Goal: Information Seeking & Learning: Learn about a topic

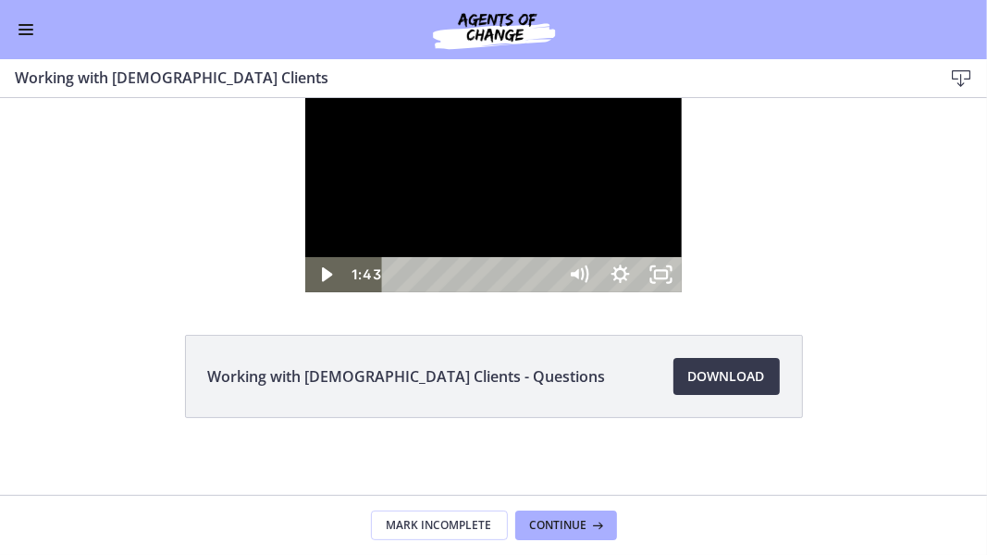
scroll to position [969, 0]
click at [682, 291] on icon "Unfullscreen" at bounding box center [661, 273] width 41 height 35
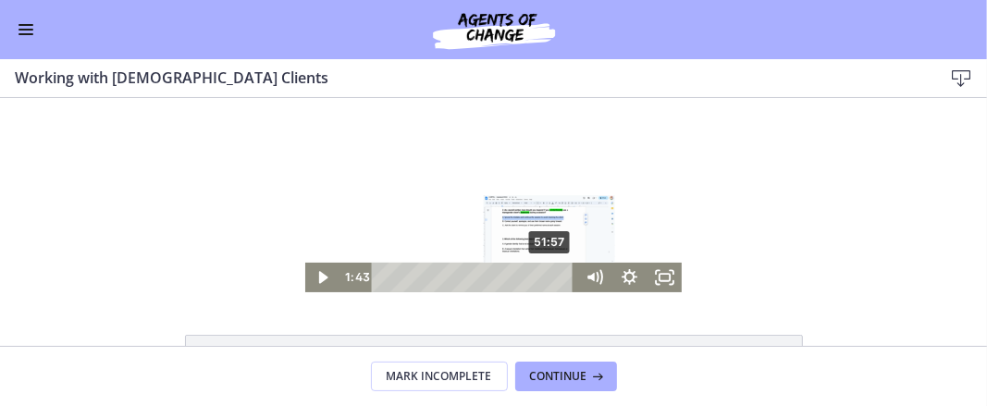
click at [20, 25] on span "Enable menu" at bounding box center [26, 25] width 15 height 2
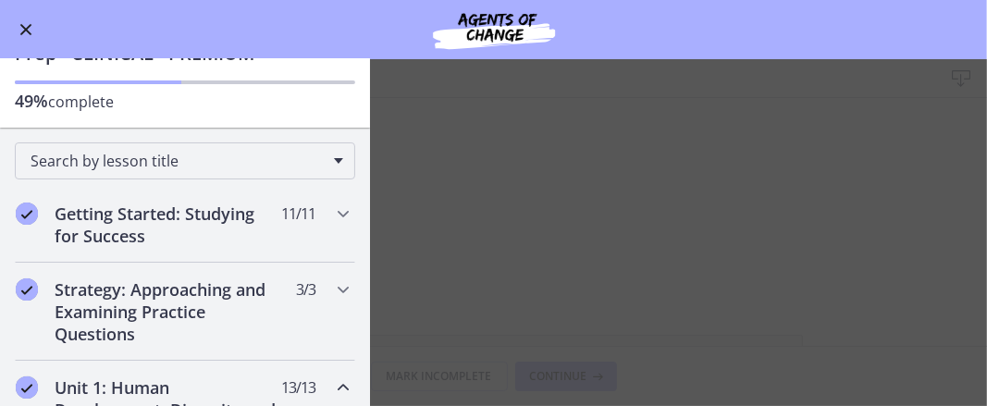
scroll to position [85, 0]
click at [332, 216] on icon "Chapters" at bounding box center [343, 213] width 22 height 22
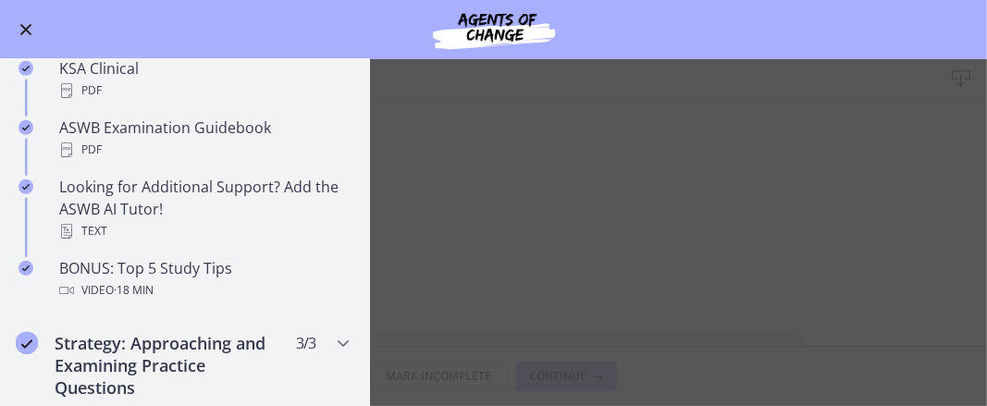
scroll to position [823, 0]
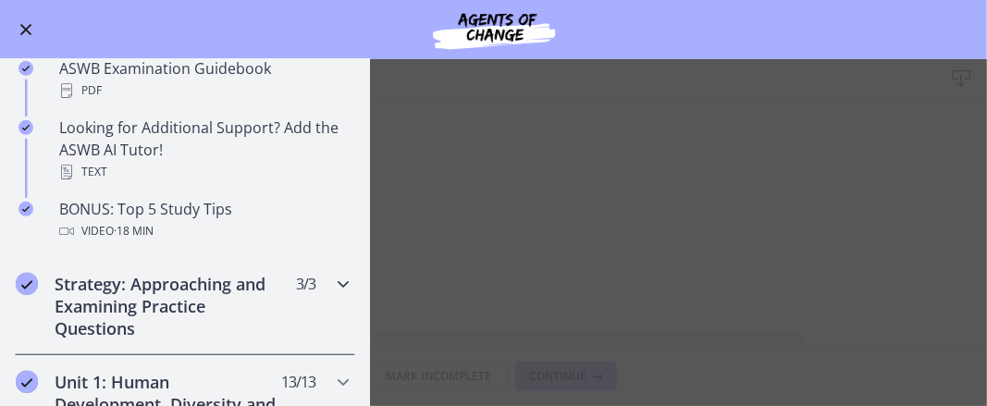
click at [332, 290] on icon "Chapters" at bounding box center [343, 284] width 22 height 22
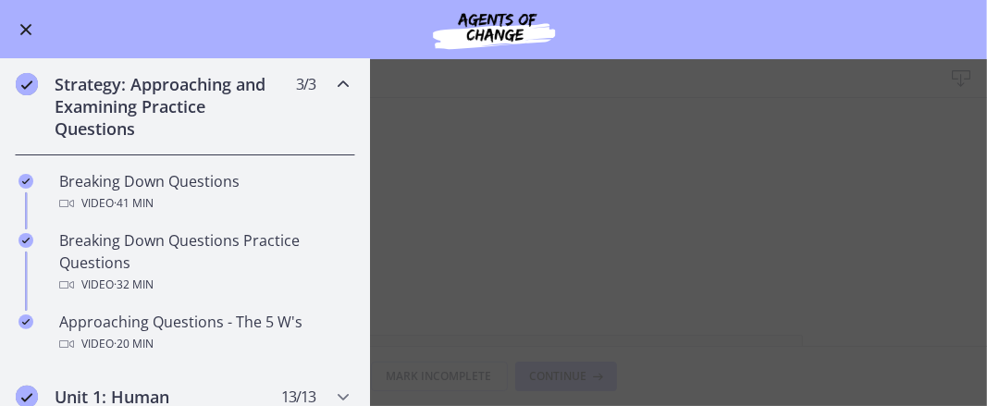
scroll to position [287, 0]
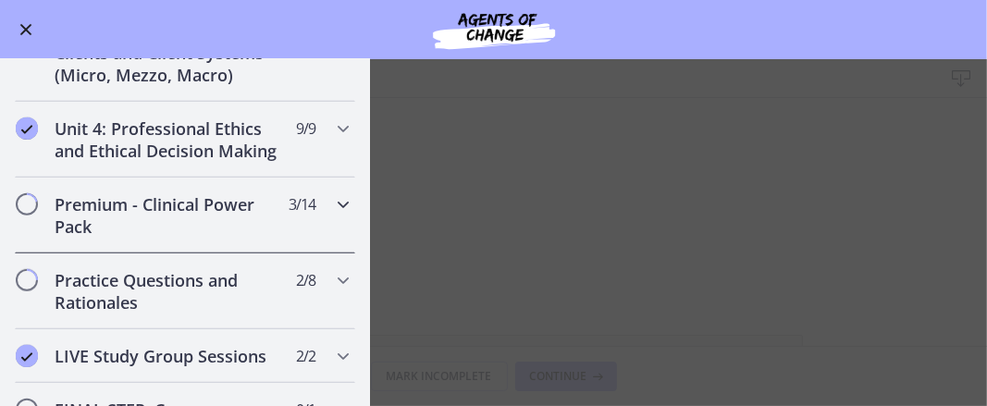
click at [328, 234] on div "Premium - Clinical Power Pack 3 / 14 Completed" at bounding box center [185, 216] width 341 height 76
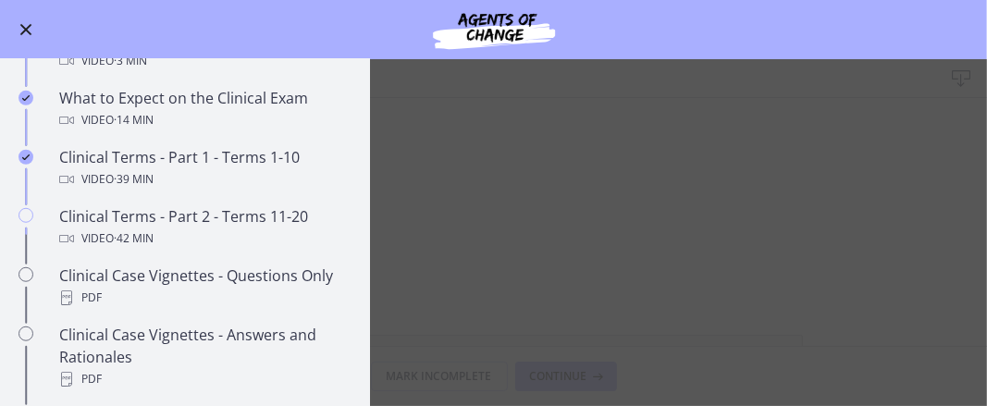
scroll to position [880, 0]
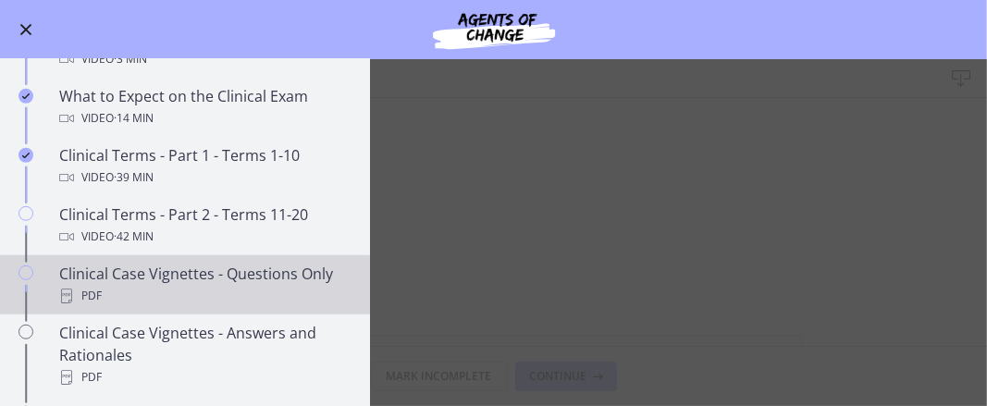
click at [307, 291] on div "Clinical Case Vignettes - Questions Only PDF" at bounding box center [203, 285] width 289 height 44
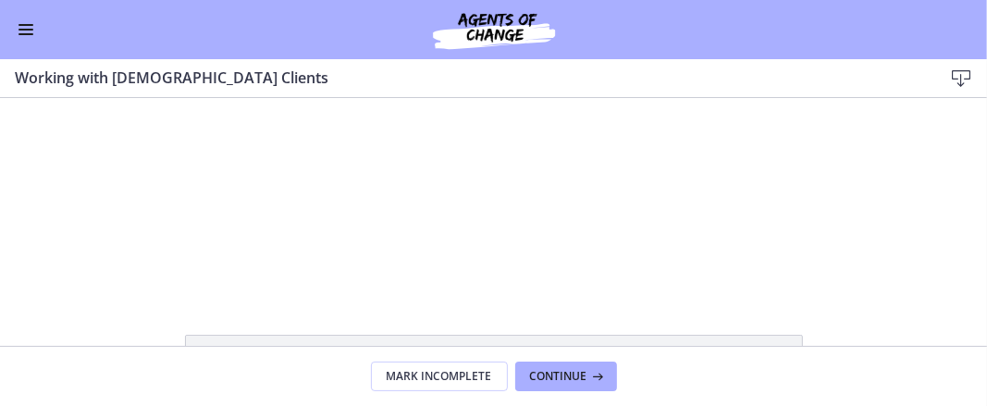
click at [27, 24] on span "Enable menu" at bounding box center [26, 25] width 15 height 2
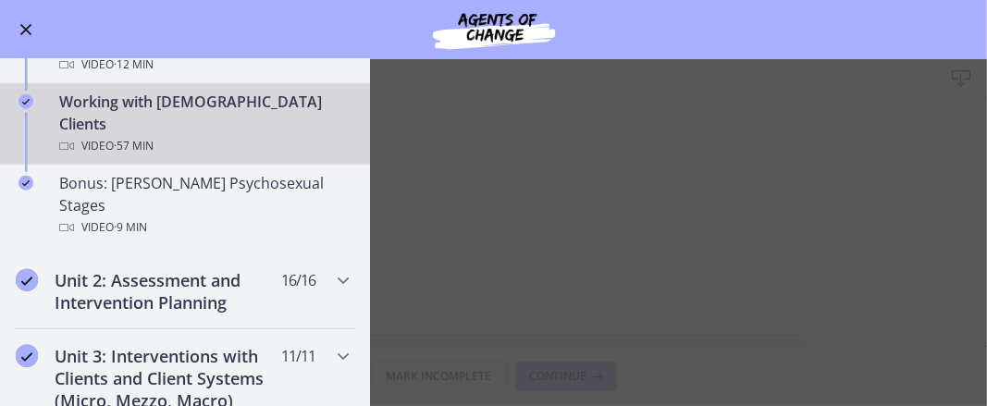
scroll to position [1237, 0]
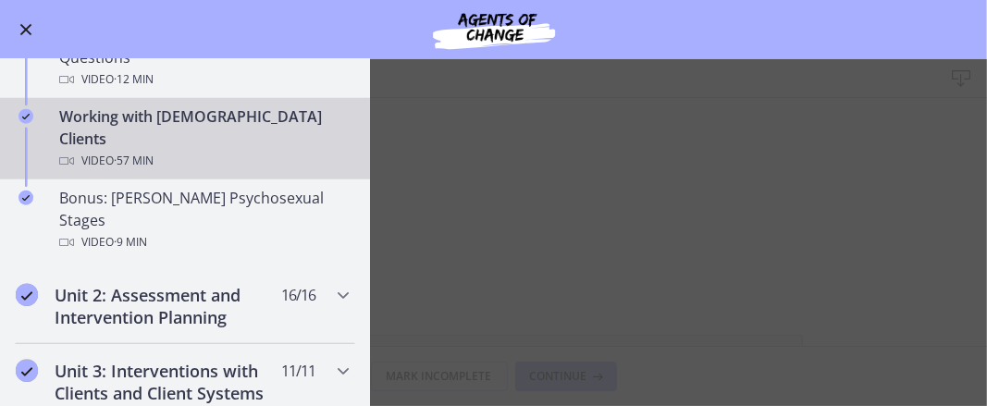
click at [154, 150] on span "· 57 min" at bounding box center [134, 161] width 40 height 22
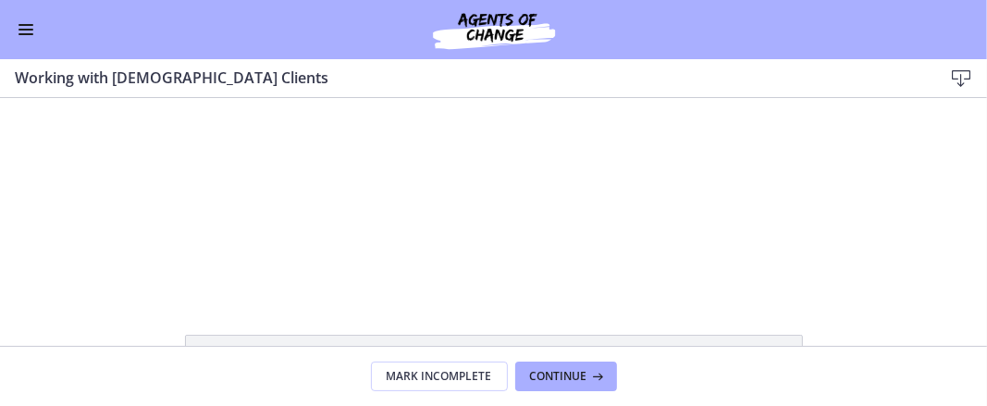
click at [589, 233] on div at bounding box center [493, 194] width 377 height 194
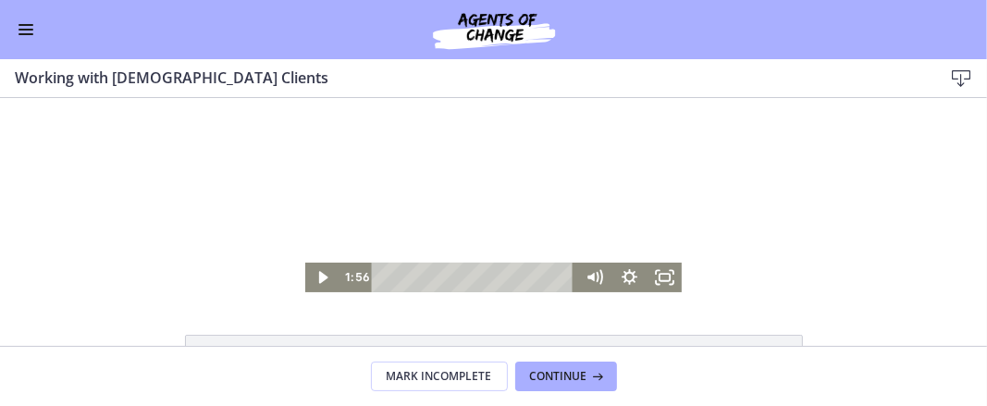
click at [656, 291] on icon "Fullscreen" at bounding box center [664, 277] width 35 height 30
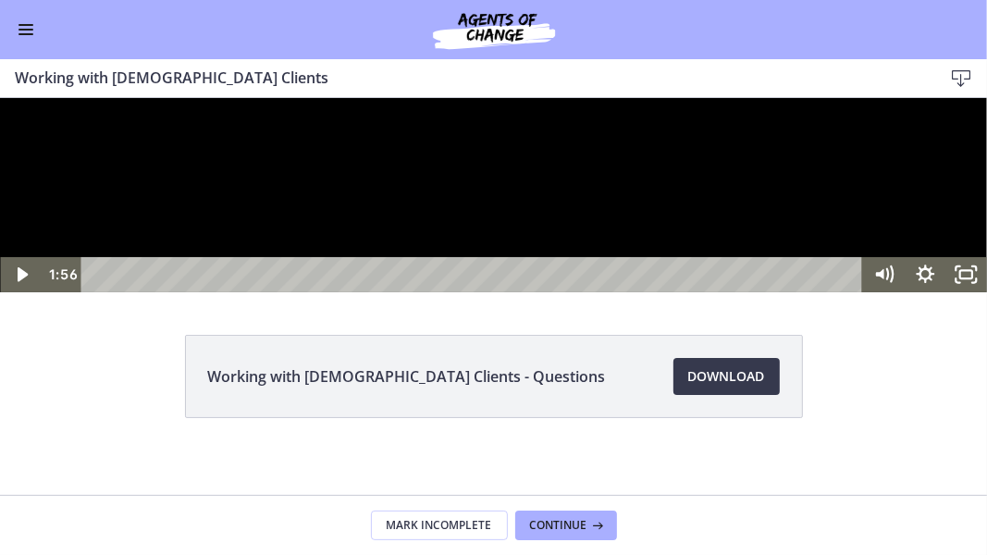
click at [11, 291] on icon "Play Video" at bounding box center [22, 273] width 41 height 35
click at [17, 291] on icon "Play Video" at bounding box center [22, 273] width 41 height 35
click at [22, 291] on icon "Pause" at bounding box center [20, 273] width 41 height 35
click at [960, 279] on rect "Unfullscreen" at bounding box center [967, 274] width 15 height 10
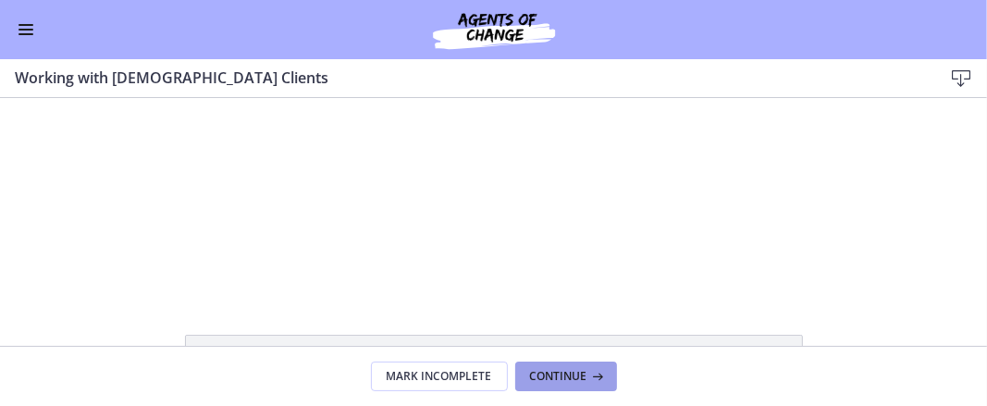
click at [558, 366] on button "Continue" at bounding box center [566, 377] width 102 height 30
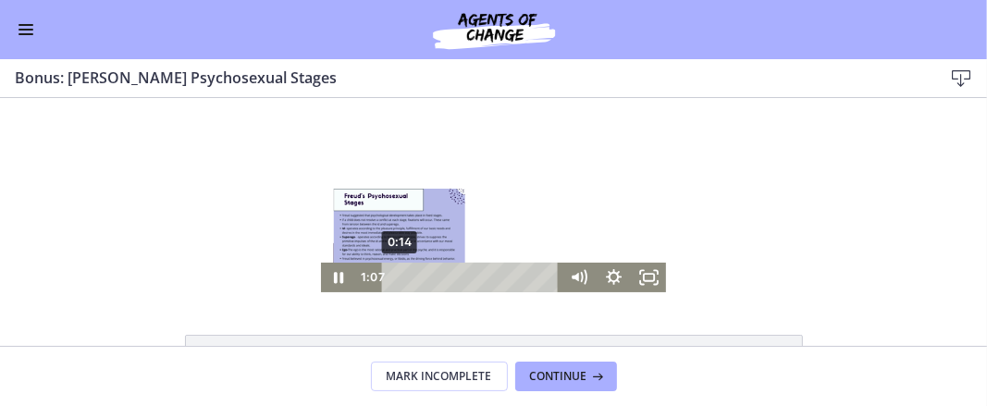
click at [395, 278] on div "0:14" at bounding box center [473, 277] width 157 height 30
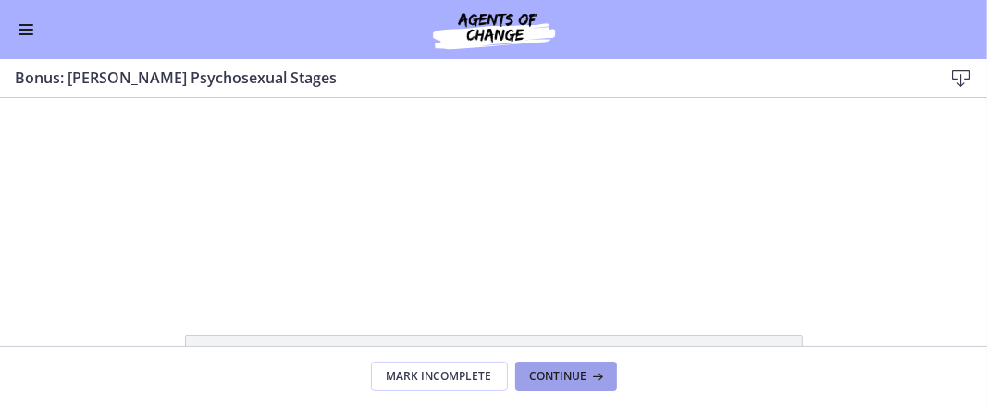
click at [567, 375] on span "Continue" at bounding box center [558, 376] width 57 height 15
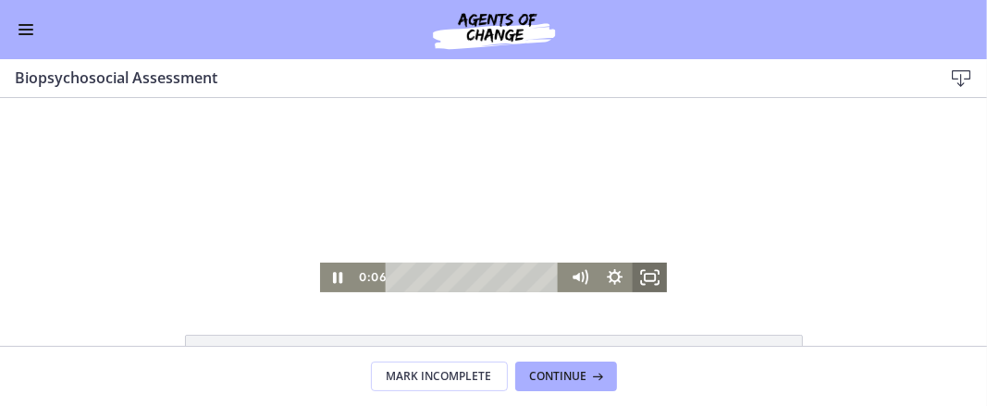
click at [648, 277] on rect "Fullscreen" at bounding box center [650, 276] width 10 height 7
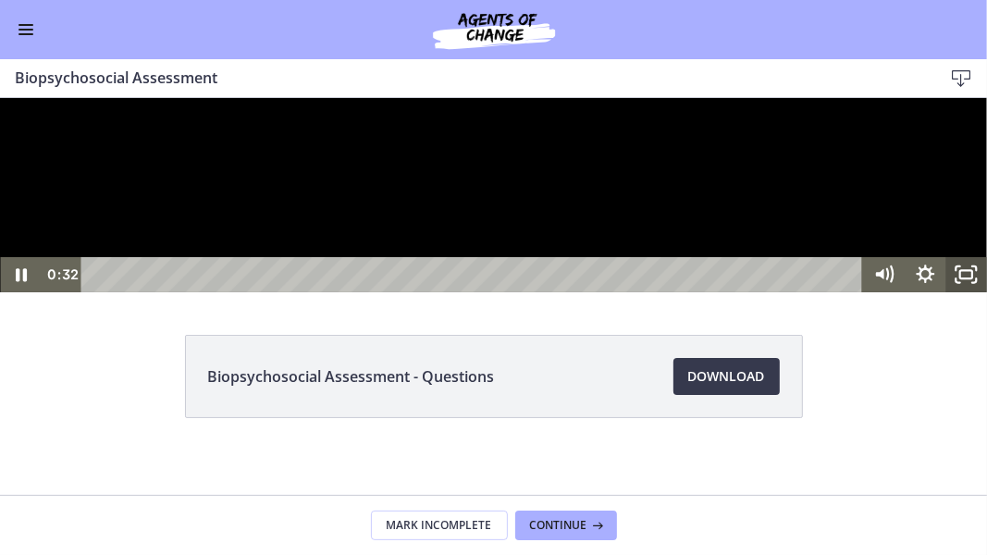
click at [970, 291] on icon "Unfullscreen" at bounding box center [967, 273] width 41 height 35
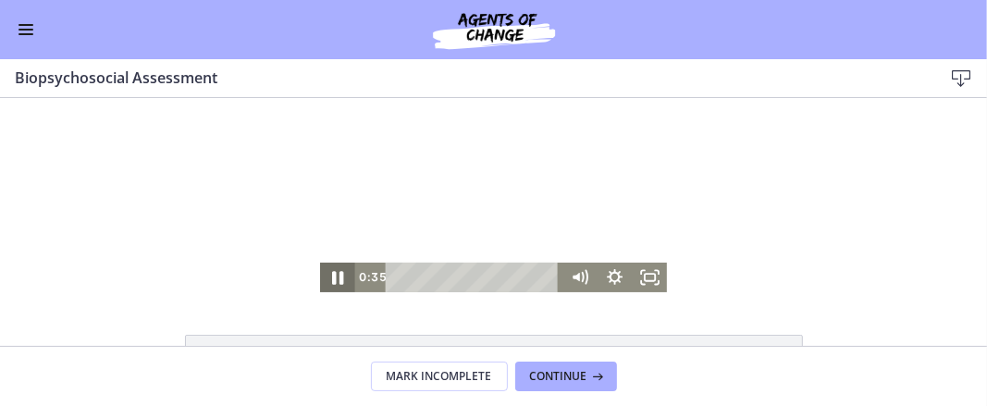
click at [336, 272] on icon "Pause" at bounding box center [337, 276] width 43 height 35
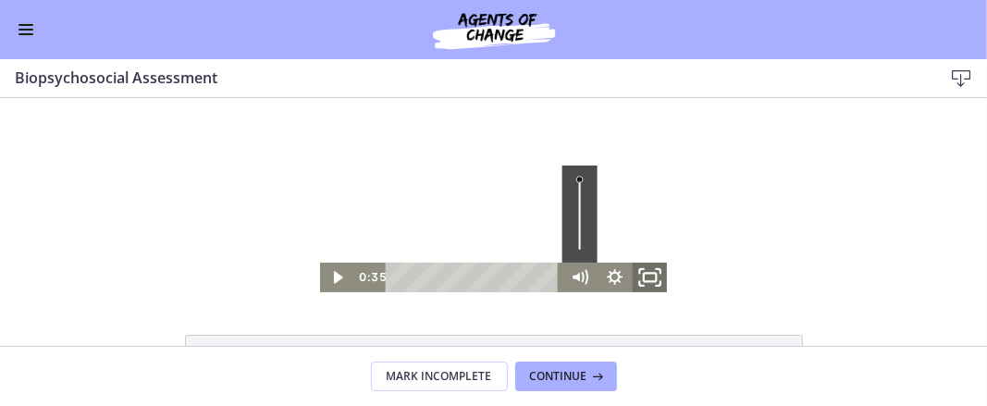
click at [639, 285] on icon "Fullscreen" at bounding box center [649, 276] width 43 height 35
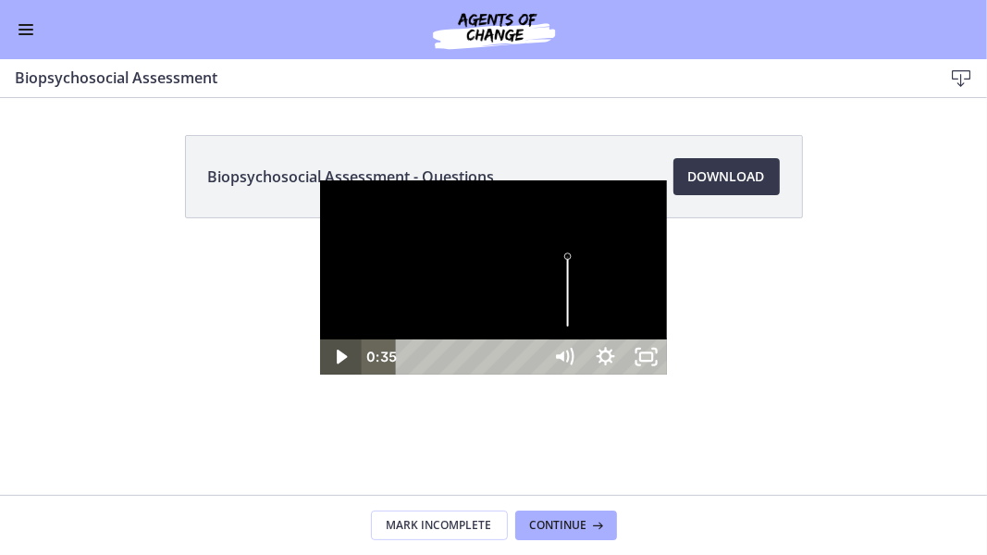
click at [337, 365] on icon "Play Video" at bounding box center [342, 357] width 10 height 15
click at [502, 375] on div "14:00" at bounding box center [472, 357] width 123 height 35
click at [534, 375] on div "15:07" at bounding box center [472, 357] width 123 height 35
click at [534, 375] on div "15:59" at bounding box center [472, 357] width 123 height 35
click at [667, 205] on div at bounding box center [493, 277] width 347 height 194
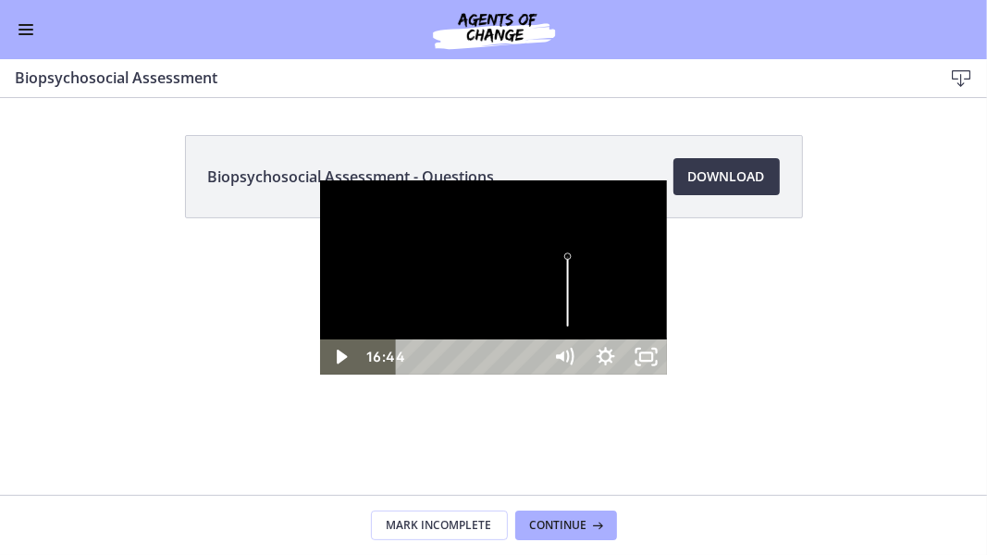
click at [667, 180] on div at bounding box center [493, 277] width 347 height 194
click at [534, 375] on div "17:21" at bounding box center [472, 357] width 123 height 35
click at [534, 375] on div "18:00" at bounding box center [472, 357] width 123 height 35
click at [926, 363] on div "Playbar" at bounding box center [931, 357] width 11 height 11
click at [534, 375] on div "17:17" at bounding box center [472, 357] width 123 height 35
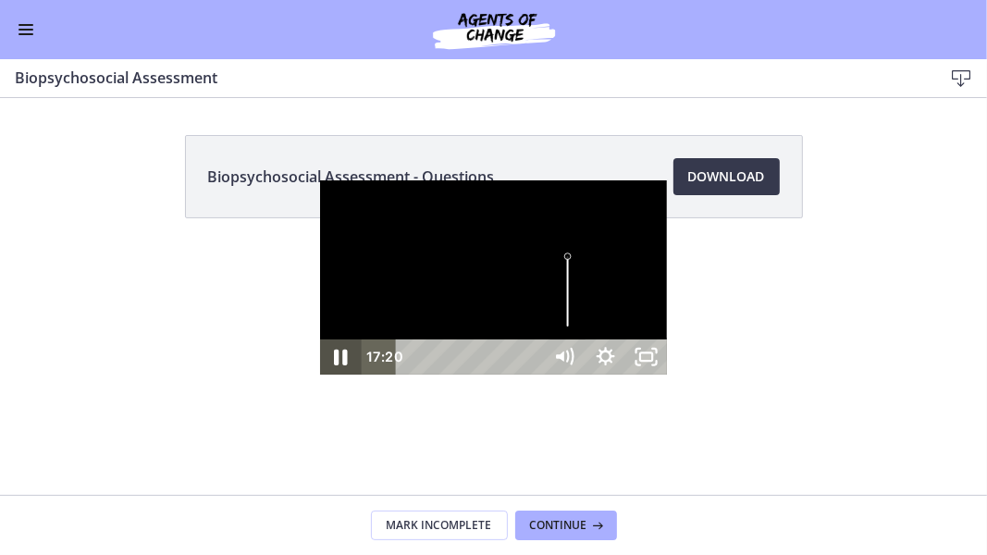
click at [316, 378] on icon "Pause" at bounding box center [340, 357] width 49 height 43
click at [317, 378] on icon "Play Video" at bounding box center [341, 357] width 49 height 43
click at [534, 375] on div "20:04" at bounding box center [472, 357] width 123 height 35
click at [534, 375] on div "20:31" at bounding box center [472, 357] width 123 height 35
click at [335, 364] on icon "Pause" at bounding box center [340, 357] width 11 height 13
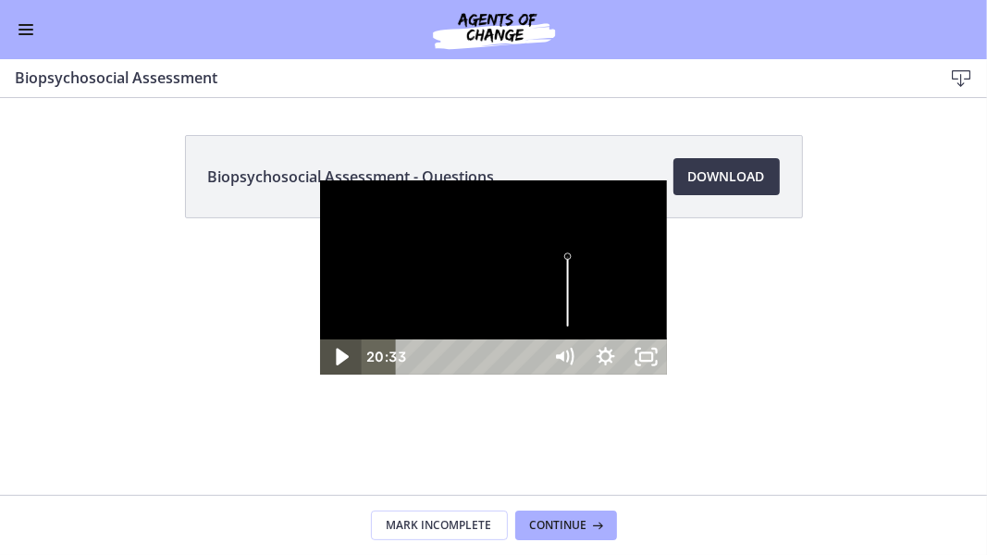
click at [317, 378] on icon "Play Video" at bounding box center [341, 357] width 49 height 43
click at [534, 375] on div "23:17" at bounding box center [472, 357] width 123 height 35
click at [534, 375] on div "23:53" at bounding box center [472, 357] width 123 height 35
click at [334, 366] on icon "Pause" at bounding box center [341, 358] width 14 height 16
click at [321, 375] on icon "Play Video" at bounding box center [341, 357] width 41 height 35
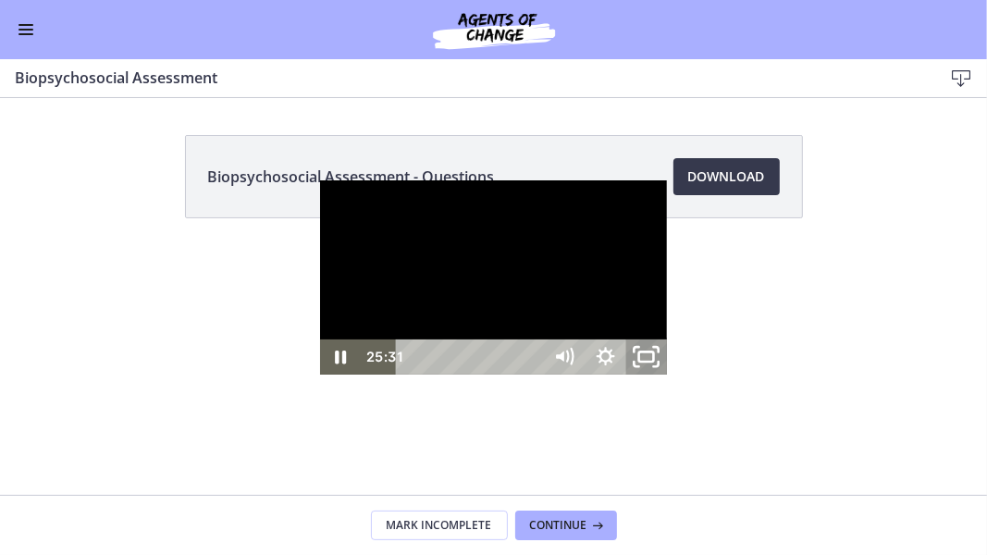
click at [671, 378] on icon "Unfullscreen" at bounding box center [646, 357] width 49 height 43
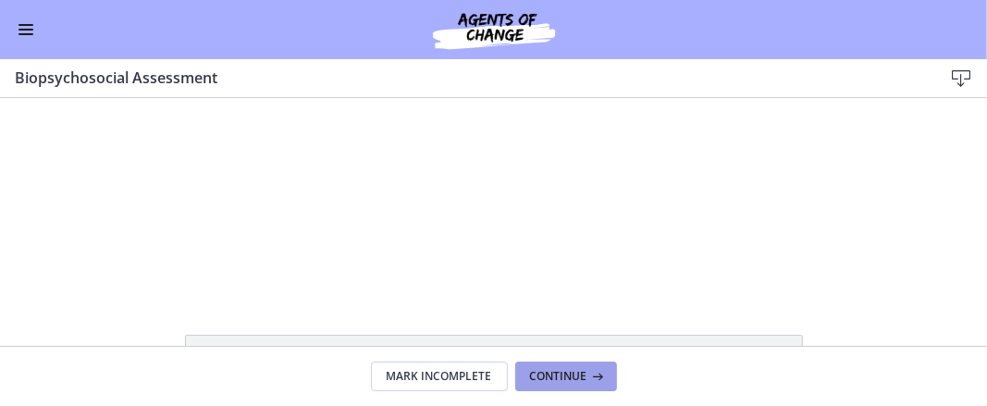
click at [576, 382] on span "Continue" at bounding box center [558, 376] width 57 height 15
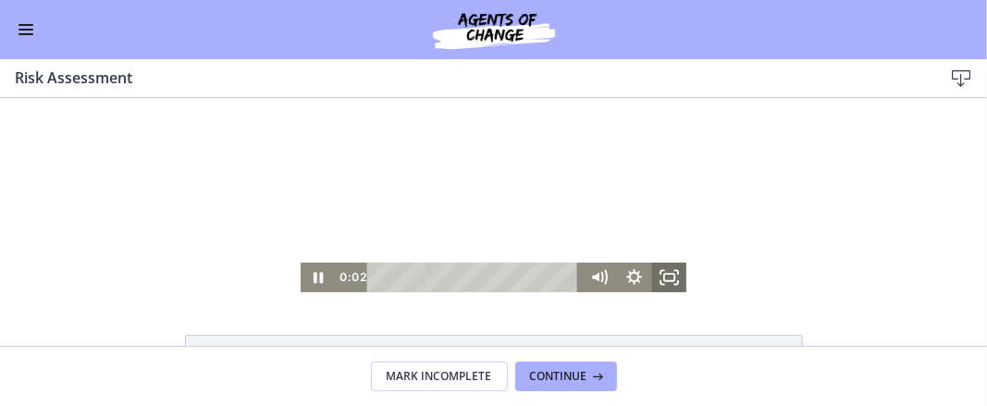
scroll to position [1237, 0]
click at [664, 280] on rect "Fullscreen" at bounding box center [669, 276] width 10 height 7
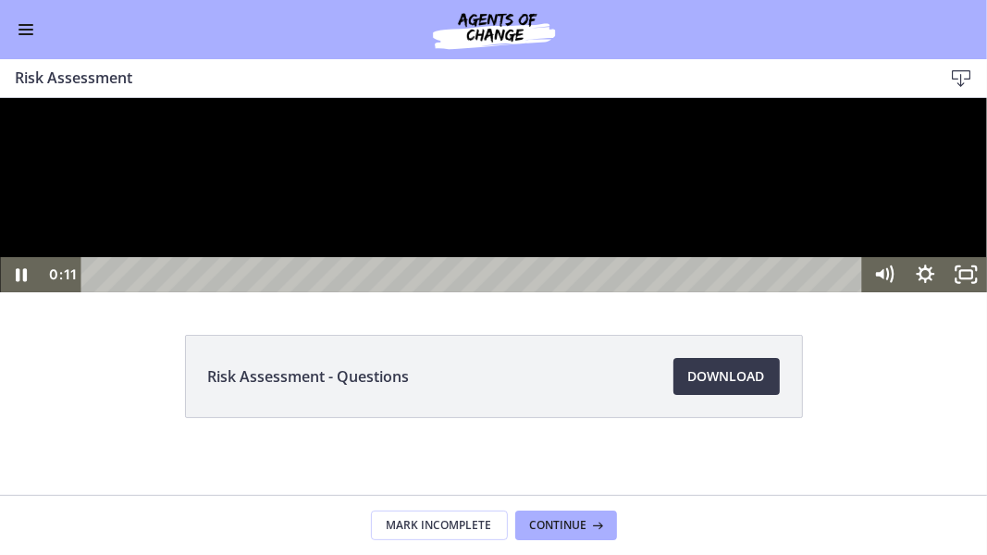
click at [878, 291] on div at bounding box center [493, 194] width 987 height 194
click at [973, 295] on icon "Unfullscreen" at bounding box center [966, 274] width 49 height 43
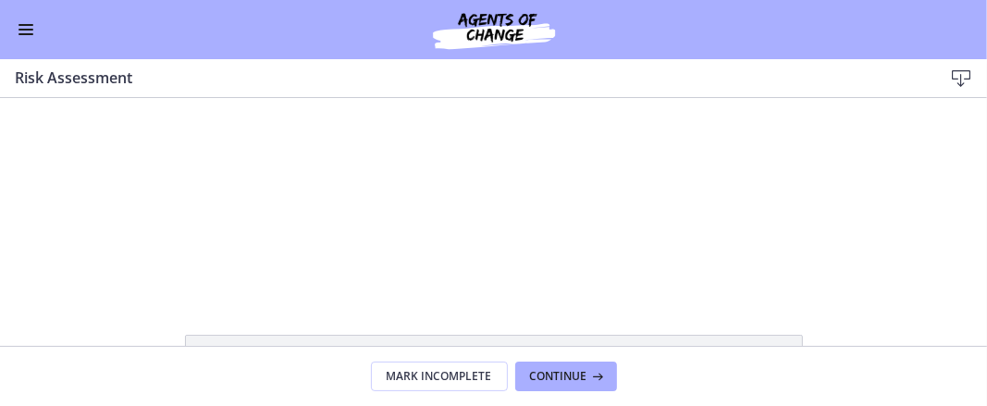
click at [19, 29] on span "Enable menu" at bounding box center [26, 30] width 15 height 2
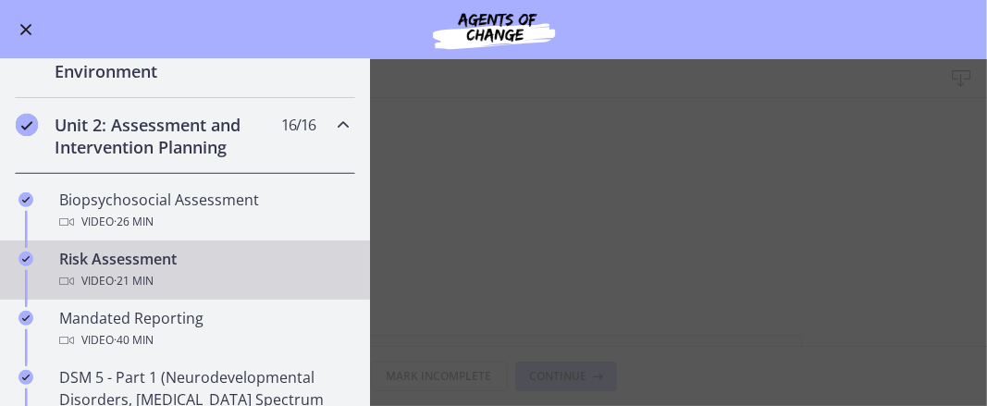
scroll to position [473, 0]
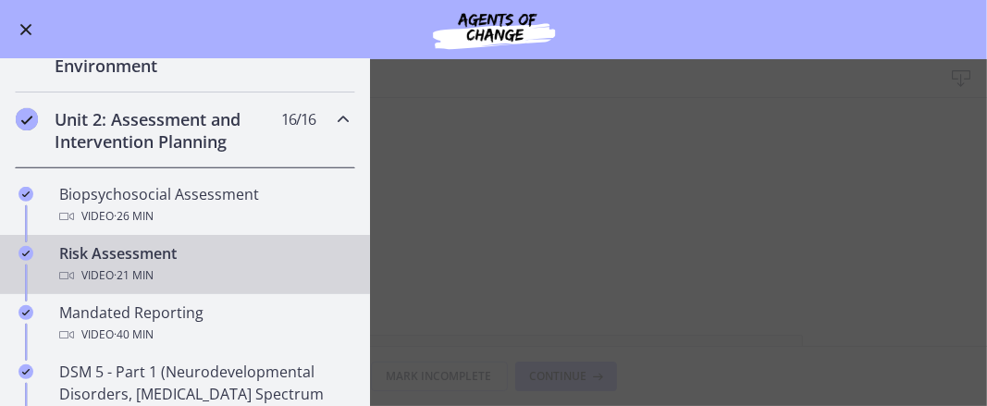
click at [651, 191] on main "Risk Assessment Download Enable fullscreen Risk Assessment - Questions Download…" at bounding box center [493, 232] width 987 height 347
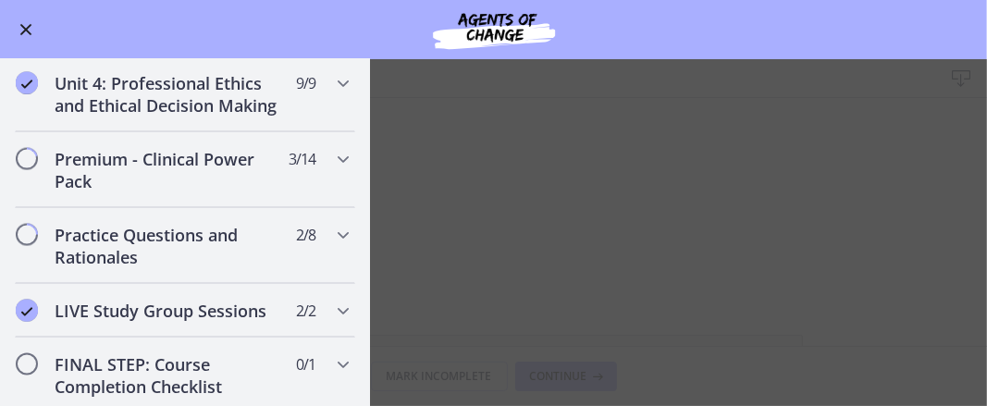
scroll to position [1867, 0]
click at [332, 170] on icon "Chapters" at bounding box center [343, 159] width 22 height 22
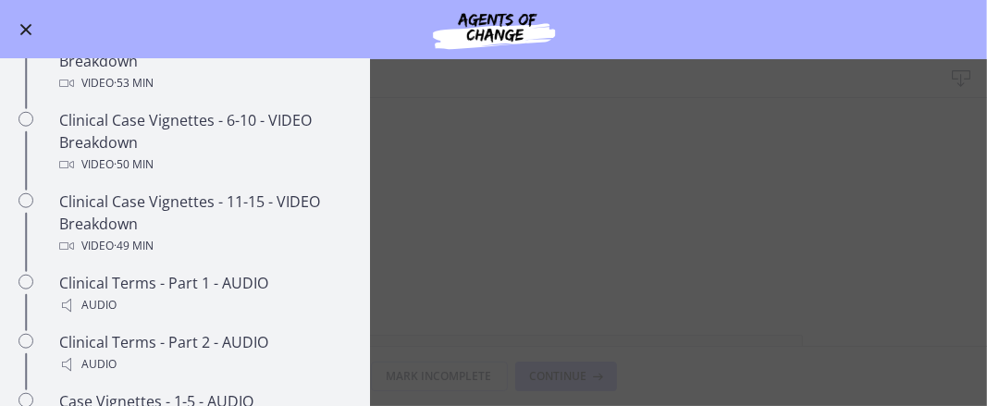
scroll to position [1275, 0]
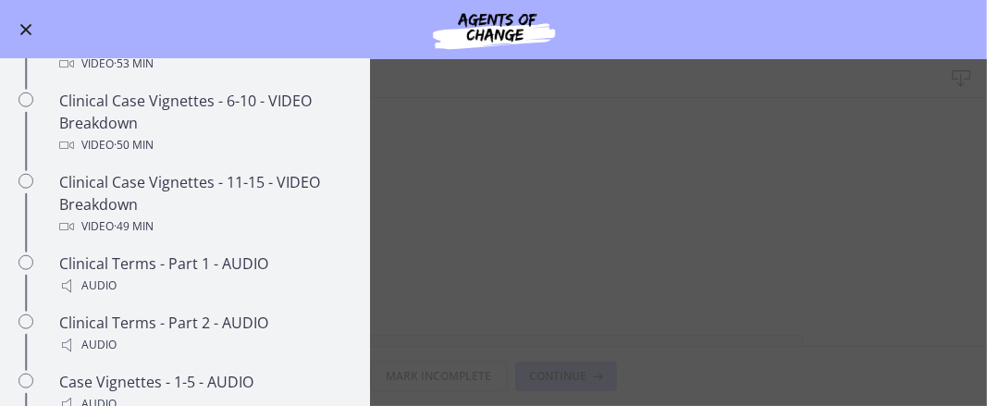
click at [751, 133] on main "Risk Assessment Download Enable fullscreen Risk Assessment - Questions Download…" at bounding box center [493, 232] width 987 height 347
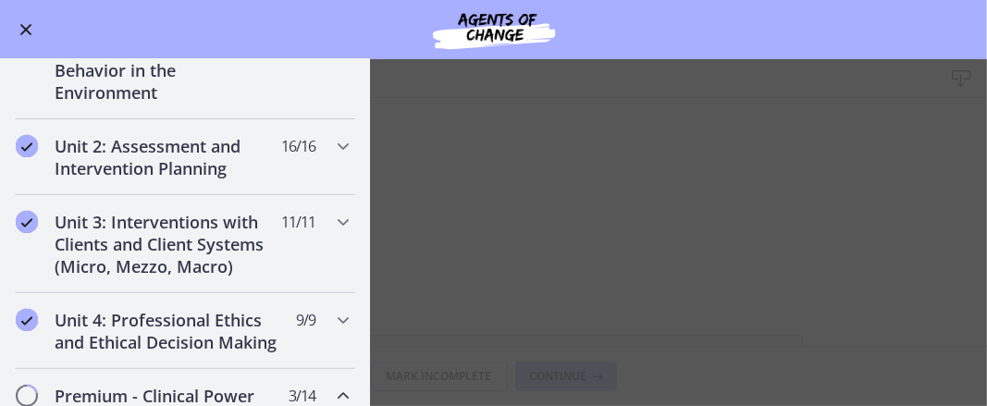
scroll to position [446, 0]
click at [333, 150] on icon "Chapters" at bounding box center [343, 146] width 22 height 22
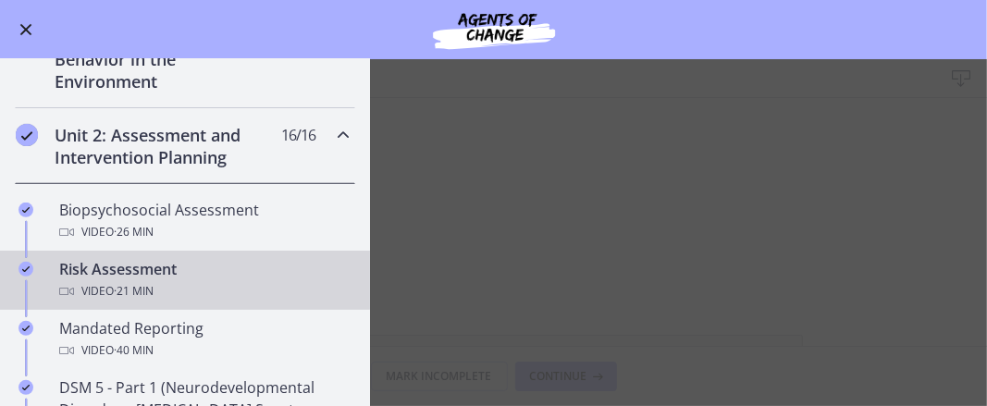
scroll to position [450, 0]
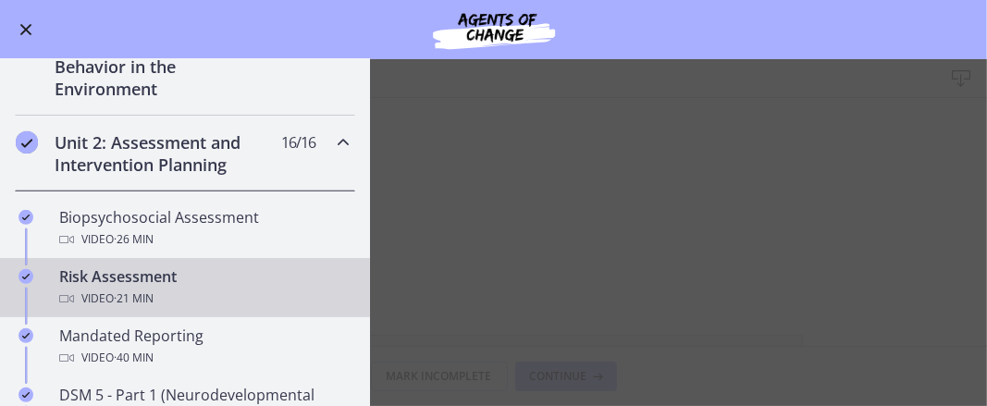
click at [794, 168] on main "Risk Assessment Download Enable fullscreen Risk Assessment - Questions Download…" at bounding box center [493, 232] width 987 height 347
click at [35, 35] on button "Enable menu" at bounding box center [26, 30] width 22 height 22
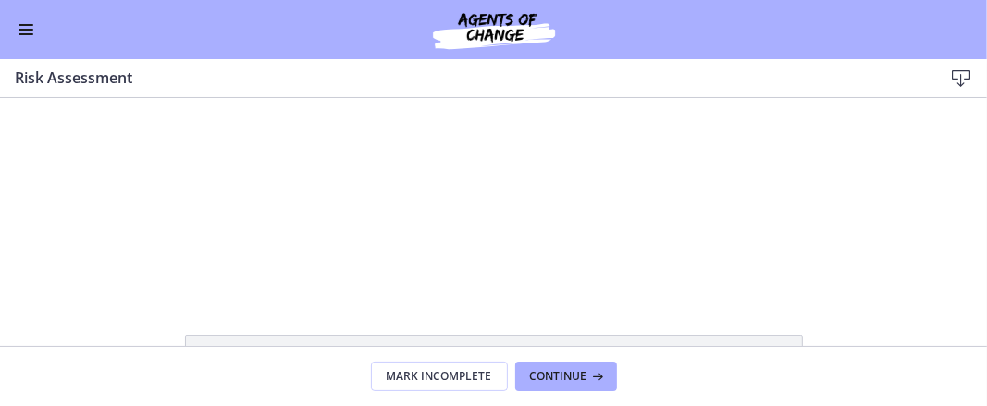
click at [741, 246] on div "Click for sound @keyframes VOLUME_SMALL_WAVE_FLASH { 0% { opacity: 0; } 33% { o…" at bounding box center [493, 194] width 987 height 194
click at [585, 241] on div at bounding box center [494, 194] width 386 height 194
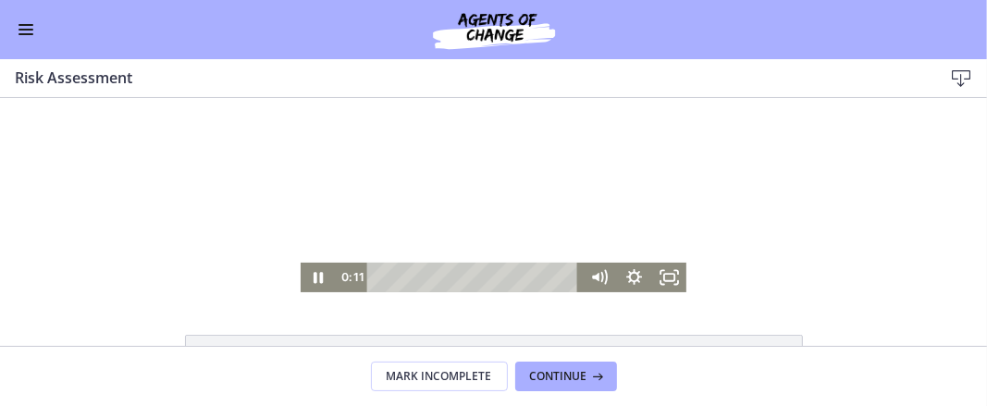
click at [669, 281] on icon "Fullscreen" at bounding box center [668, 277] width 35 height 30
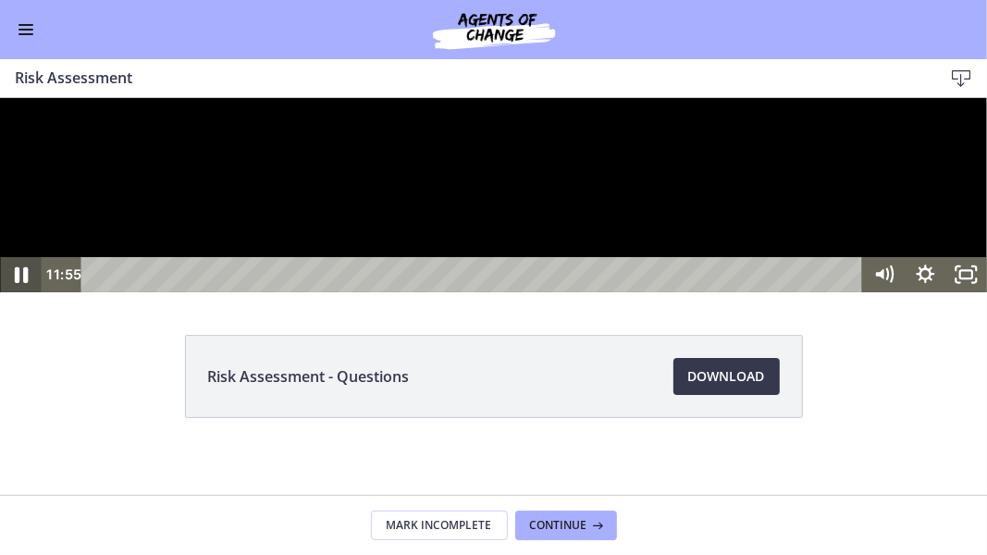
click at [19, 295] on icon "Pause" at bounding box center [20, 274] width 49 height 43
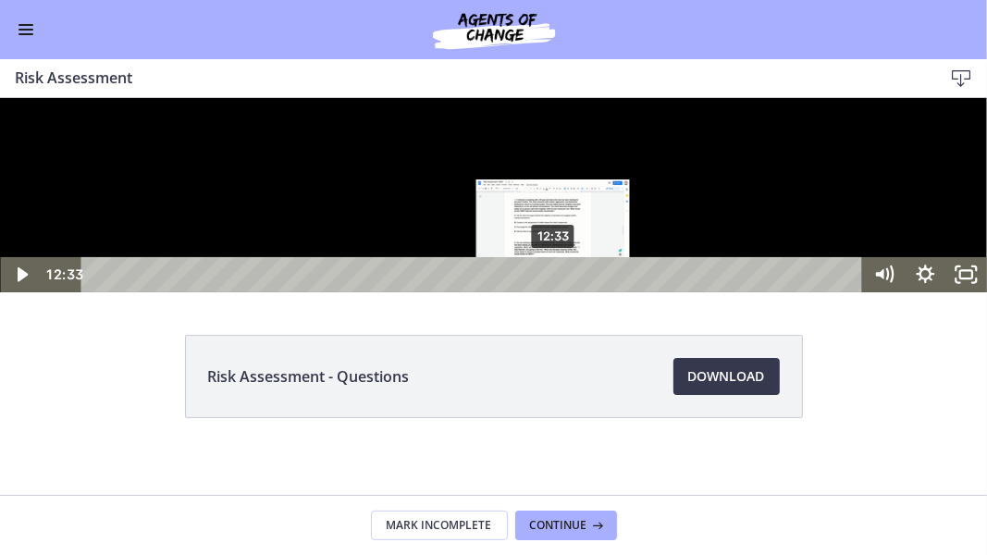
click at [554, 291] on div "12:33" at bounding box center [475, 273] width 758 height 35
click at [565, 291] on div "12:51" at bounding box center [475, 273] width 758 height 35
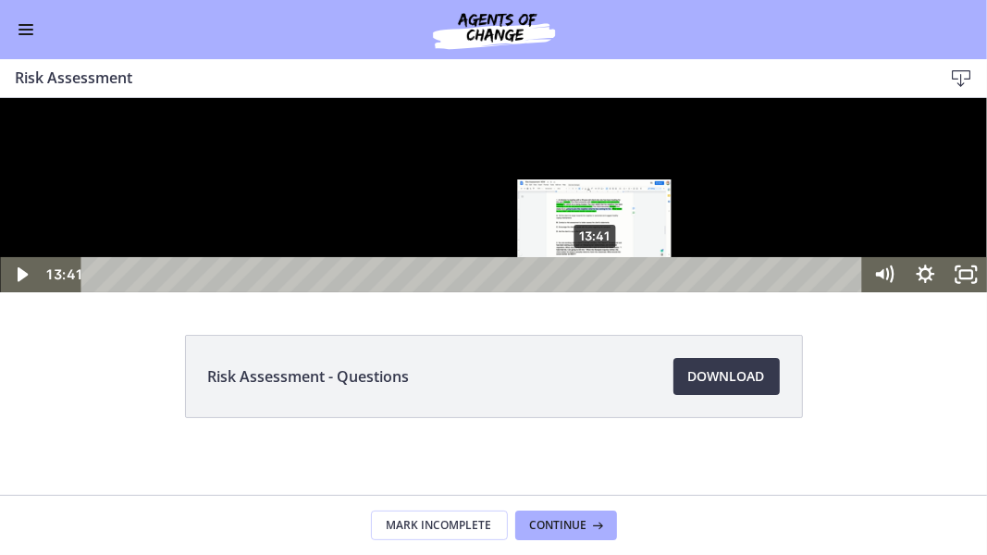
click at [596, 291] on div "13:41" at bounding box center [475, 273] width 758 height 35
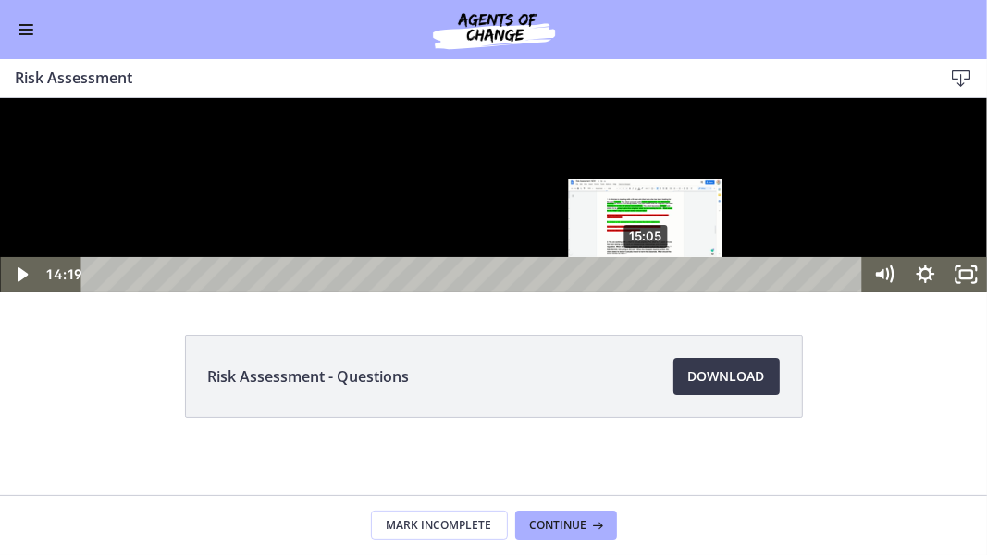
click at [647, 291] on div "15:05" at bounding box center [475, 273] width 758 height 35
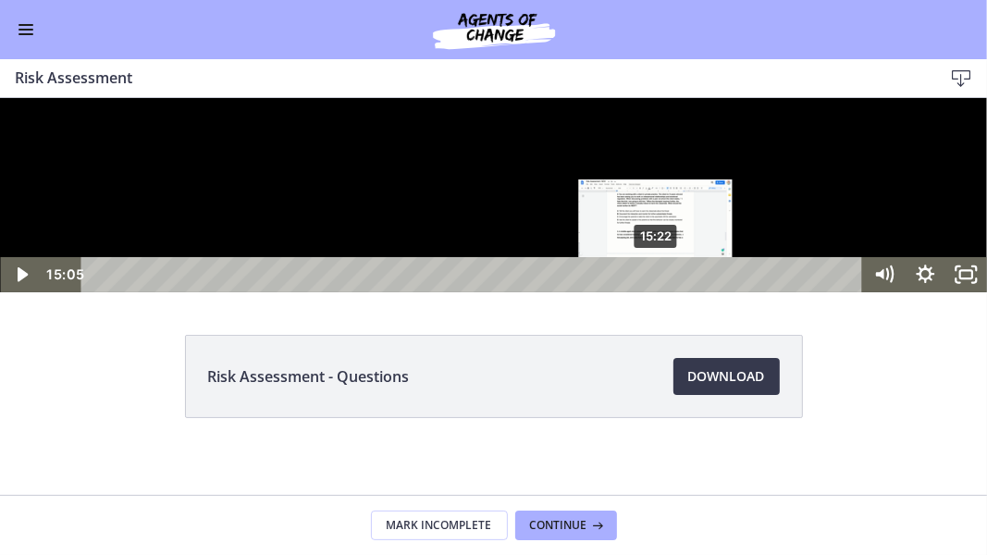
click at [657, 291] on div "15:22" at bounding box center [475, 273] width 758 height 35
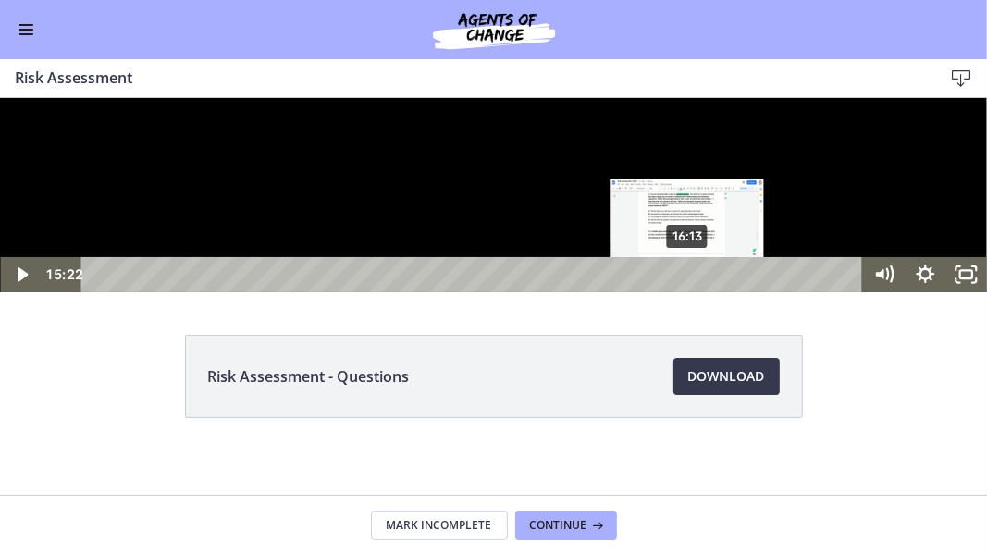
click at [688, 291] on div "16:13" at bounding box center [475, 273] width 758 height 35
click at [701, 291] on div "16:35" at bounding box center [475, 273] width 758 height 35
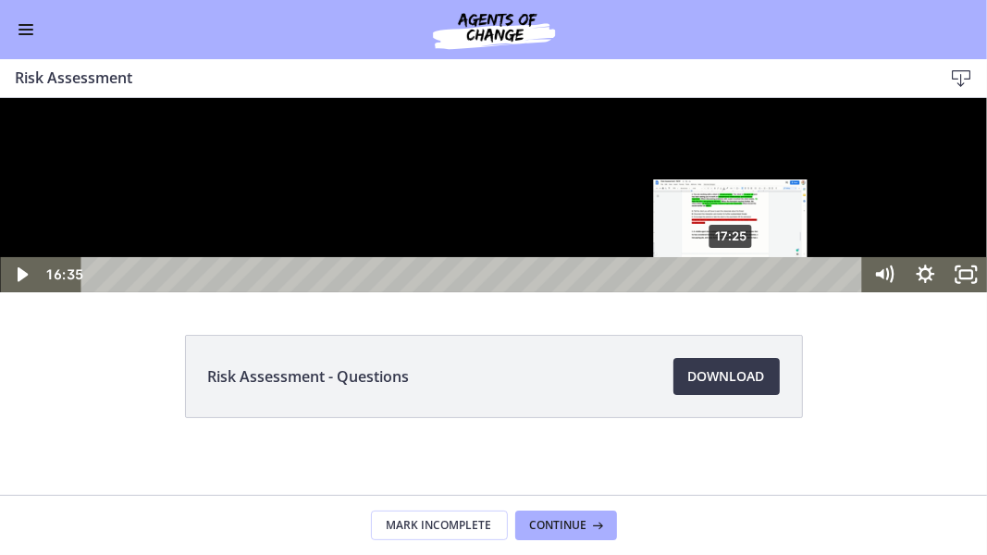
click at [732, 291] on div "17:25" at bounding box center [475, 273] width 758 height 35
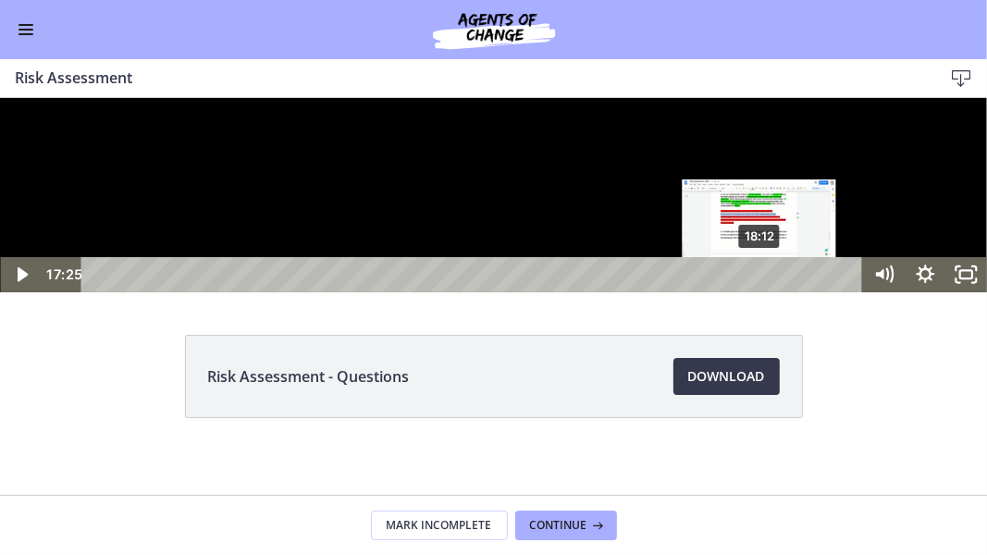
click at [761, 291] on div "18:12" at bounding box center [475, 273] width 758 height 35
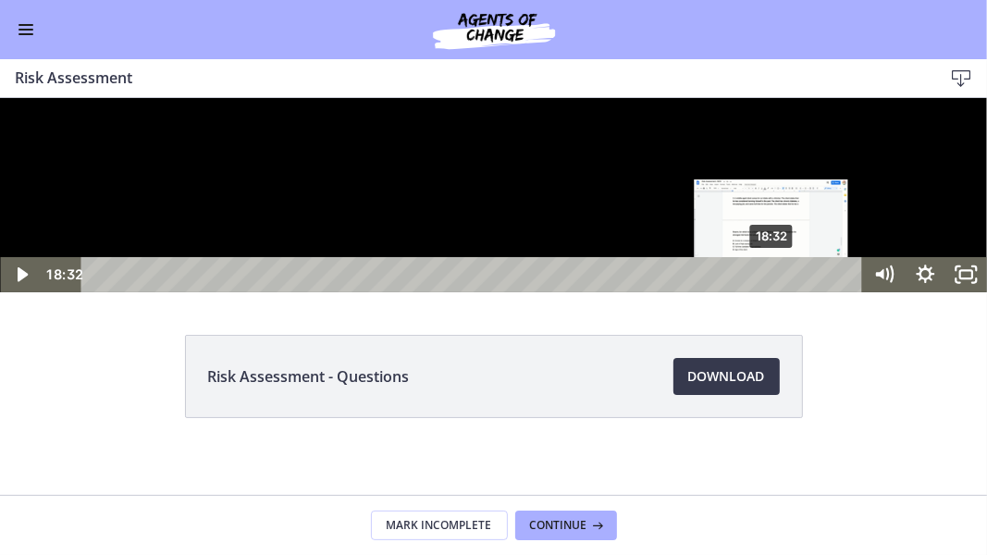
click at [773, 291] on div "18:32" at bounding box center [475, 273] width 758 height 35
click at [786, 291] on div "18:53" at bounding box center [475, 273] width 758 height 35
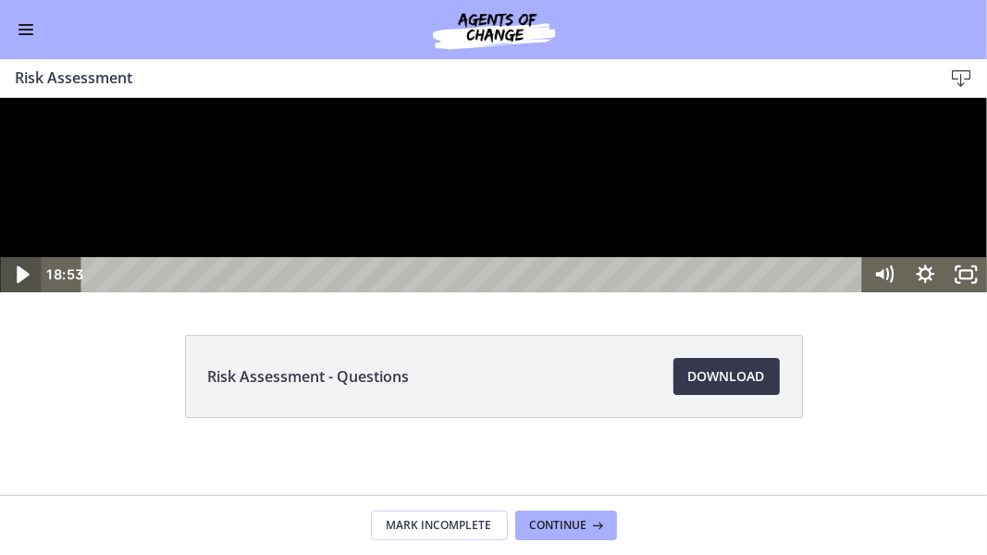
click at [11, 295] on icon "Play Video" at bounding box center [22, 274] width 49 height 43
click at [966, 295] on icon "Unfullscreen" at bounding box center [966, 274] width 49 height 43
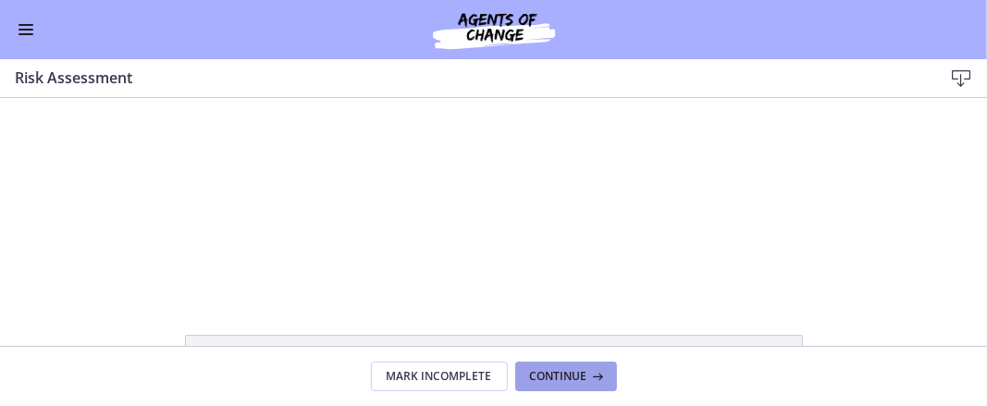
click at [540, 384] on span "Continue" at bounding box center [558, 376] width 57 height 15
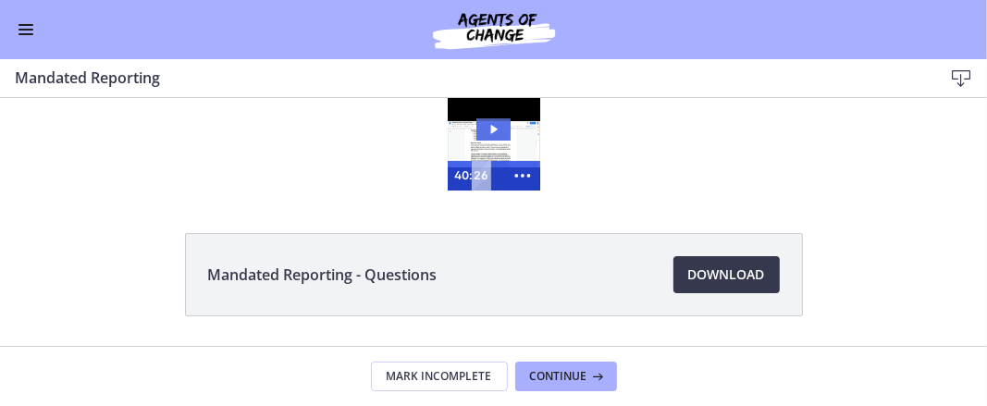
click at [486, 136] on icon "Play Video: cbe2enmtov91j64ibrrg.mp4" at bounding box center [494, 129] width 35 height 22
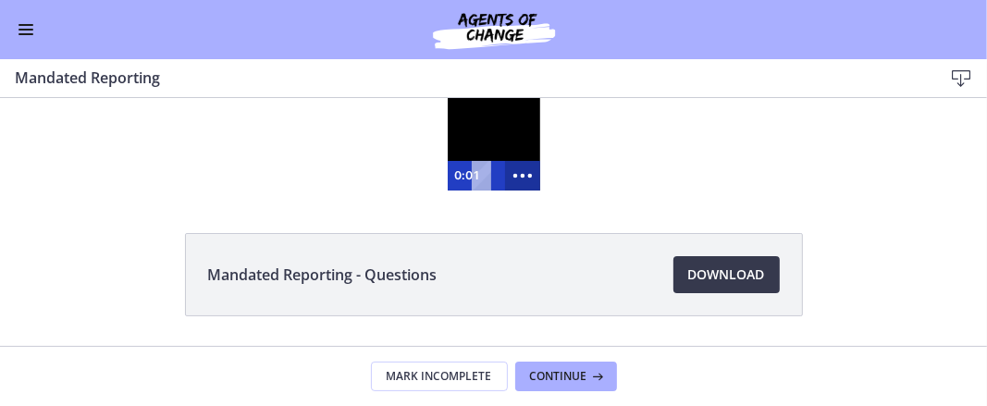
click at [511, 171] on icon "Show more buttons" at bounding box center [523, 174] width 43 height 35
click at [483, 171] on rect "Fullscreen" at bounding box center [487, 174] width 10 height 7
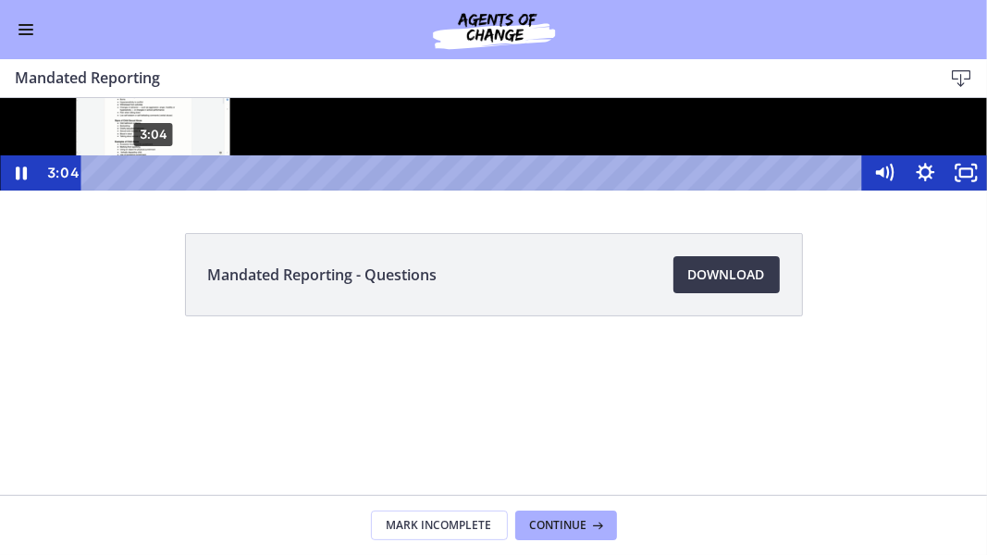
click at [154, 190] on div "3:04" at bounding box center [475, 172] width 758 height 35
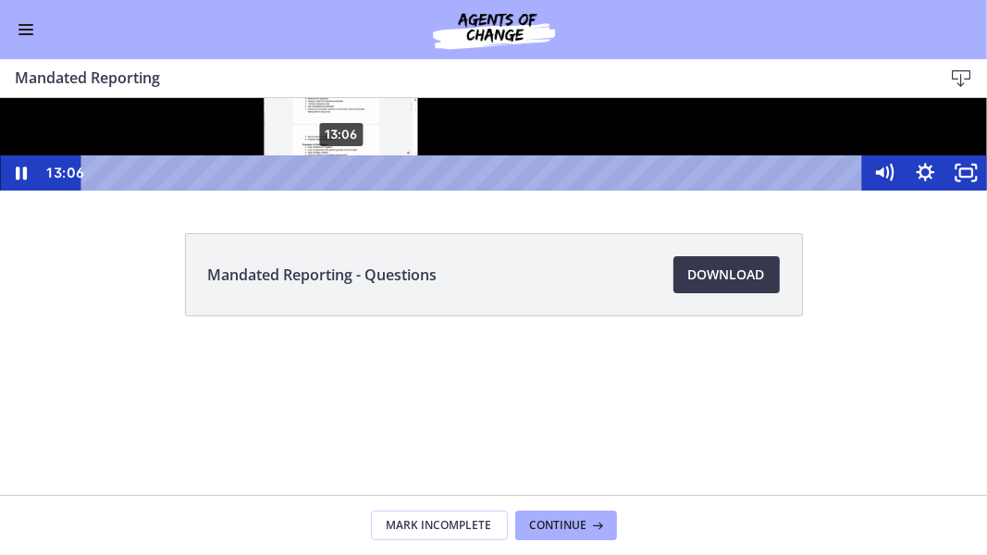
click at [341, 190] on div "13:06" at bounding box center [475, 172] width 758 height 35
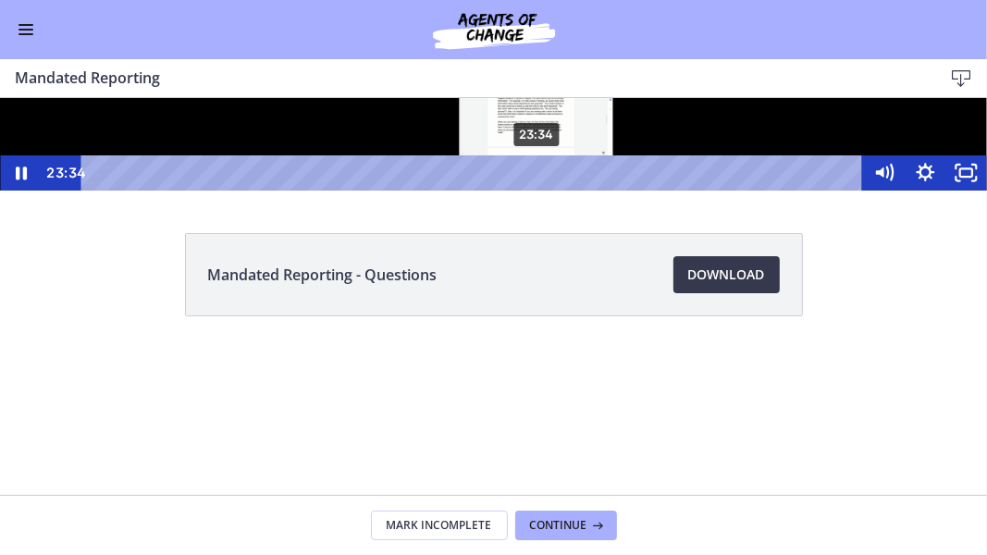
click at [538, 190] on div "23:34" at bounding box center [475, 172] width 758 height 35
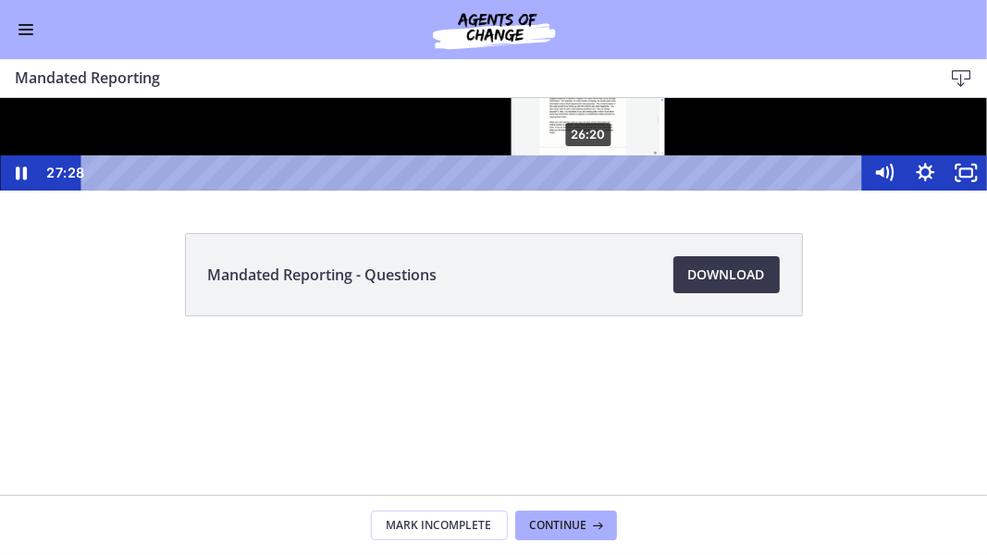
click at [589, 190] on div "26:20" at bounding box center [475, 172] width 758 height 35
click at [595, 190] on div "26:37" at bounding box center [475, 172] width 758 height 35
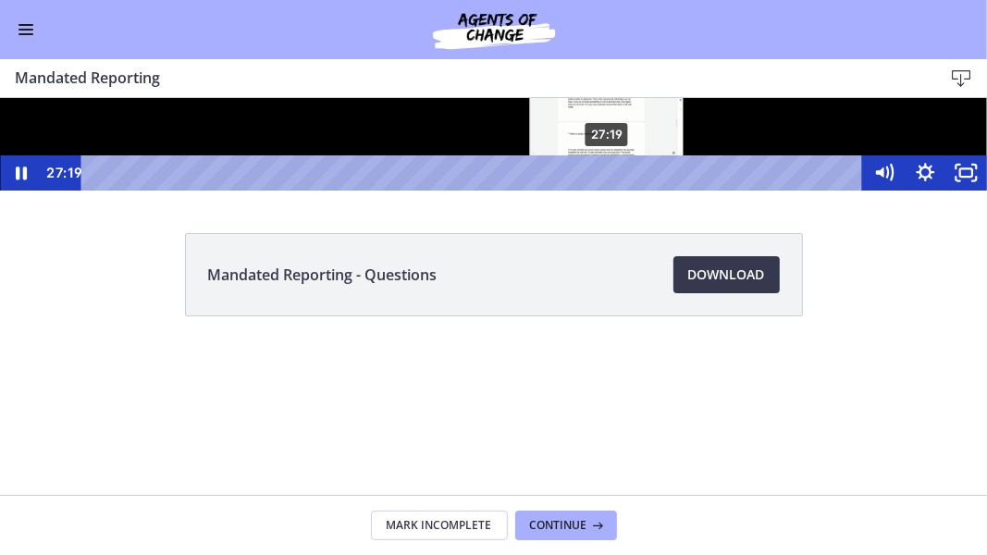
click at [608, 190] on div "27:19" at bounding box center [475, 172] width 758 height 35
click at [613, 190] on div "27:37" at bounding box center [475, 172] width 758 height 35
click at [618, 190] on div "27:51" at bounding box center [475, 172] width 758 height 35
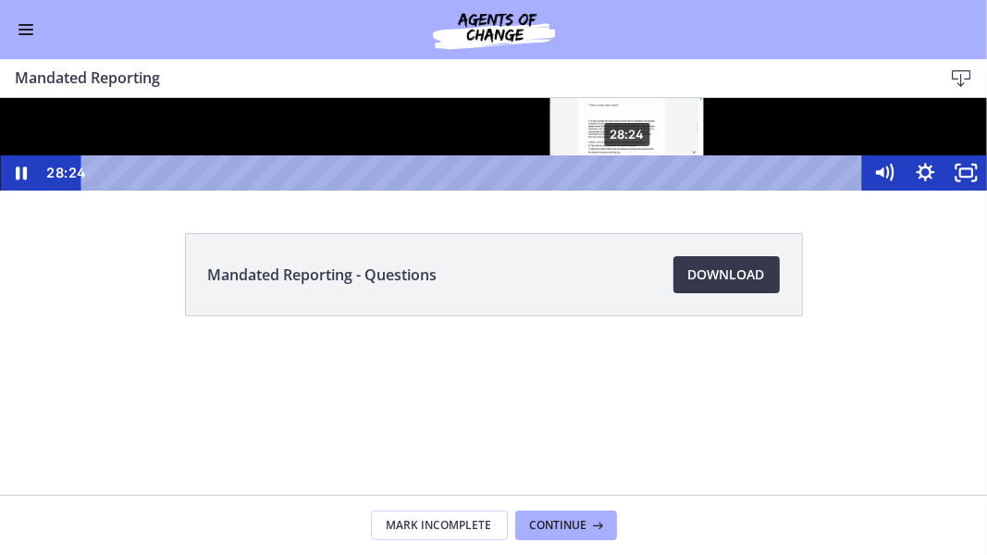
click at [628, 190] on div "28:24" at bounding box center [475, 172] width 758 height 35
click at [636, 190] on div "28:48" at bounding box center [475, 172] width 758 height 35
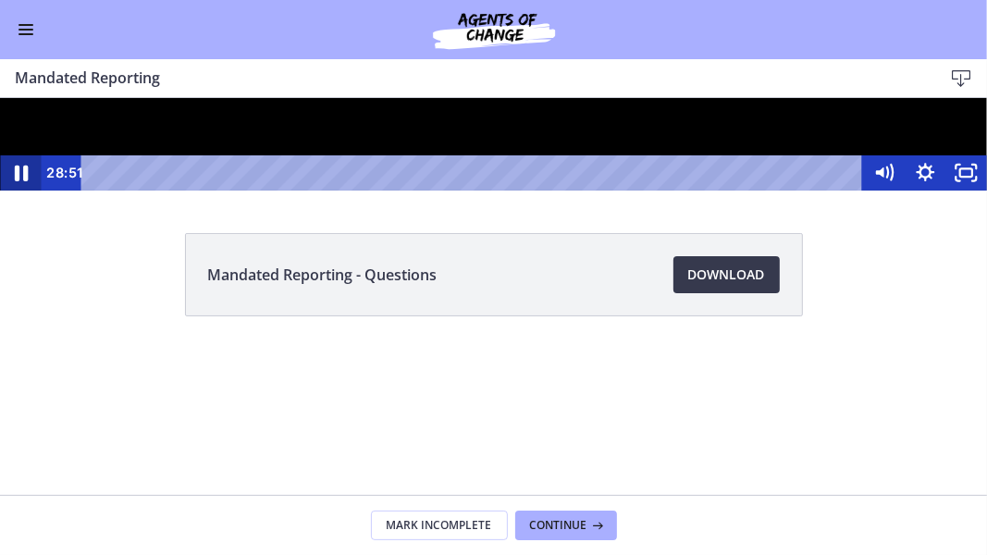
click at [26, 180] on icon "Pause" at bounding box center [22, 173] width 14 height 16
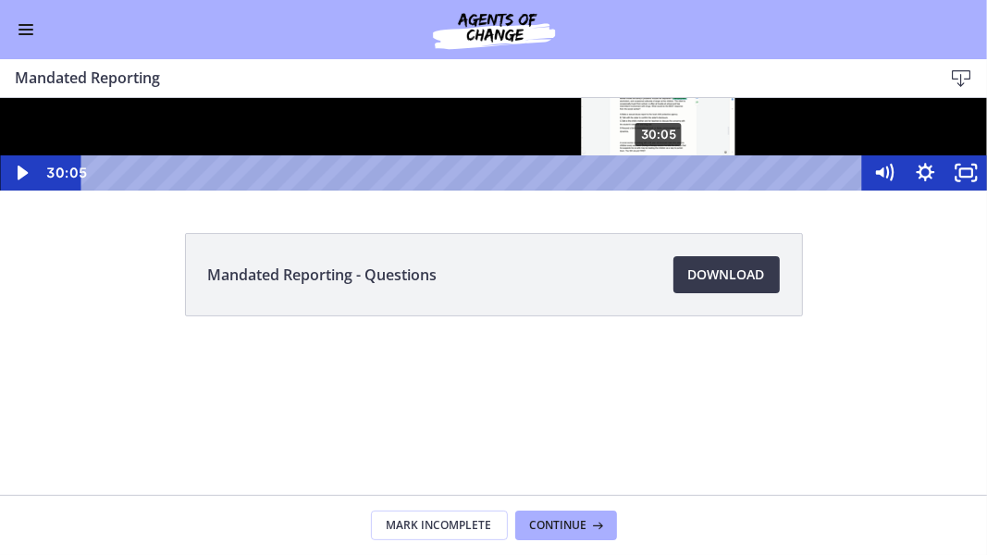
click at [660, 190] on div "30:05" at bounding box center [475, 172] width 758 height 35
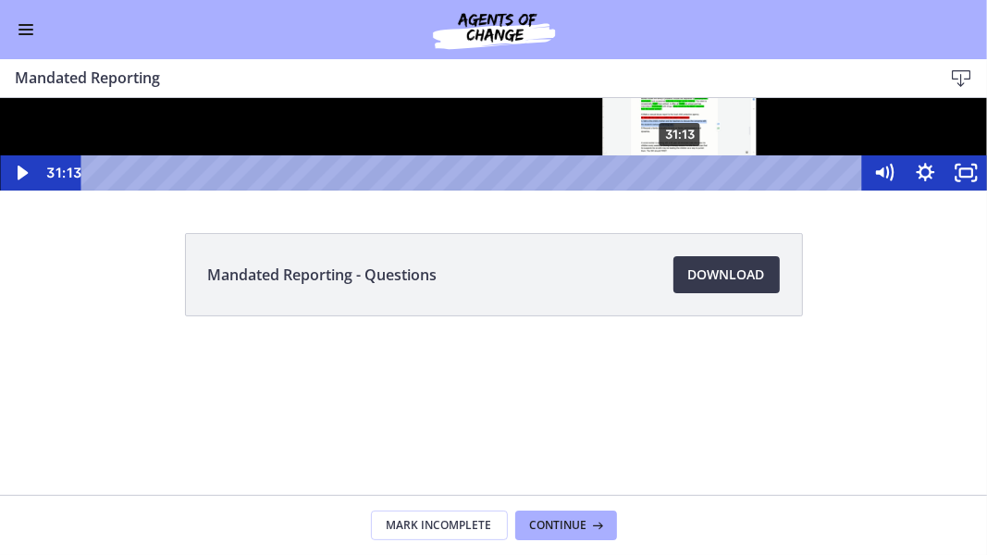
click at [681, 190] on div "31:13" at bounding box center [475, 172] width 758 height 35
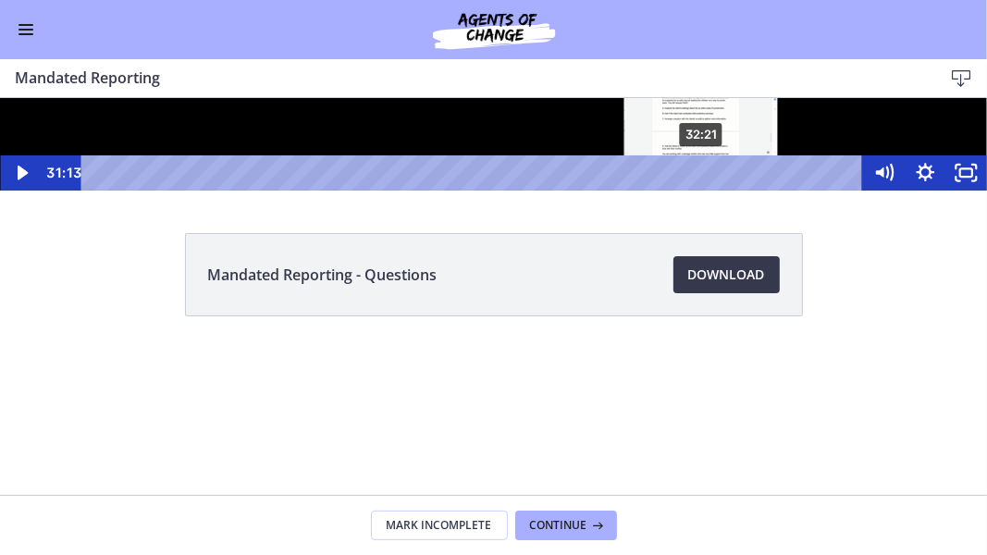
click at [702, 190] on div "32:21" at bounding box center [475, 172] width 758 height 35
click at [692, 190] on div "31:48" at bounding box center [475, 172] width 758 height 35
click at [709, 190] on div "32:42" at bounding box center [475, 172] width 758 height 35
click at [700, 190] on div "32:15" at bounding box center [475, 172] width 758 height 35
click at [721, 190] on div "33:20" at bounding box center [475, 172] width 758 height 35
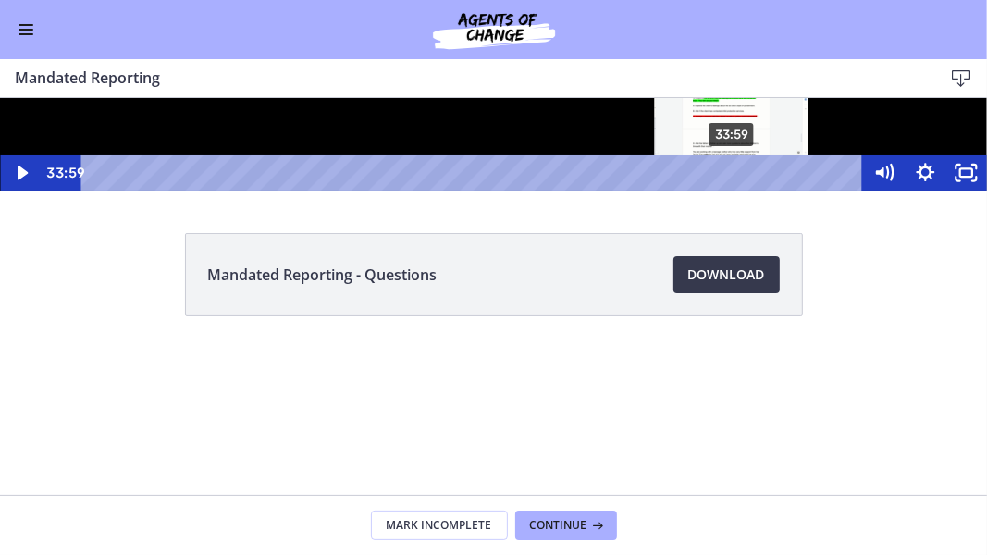
click at [733, 190] on div "33:59" at bounding box center [475, 172] width 758 height 35
click at [740, 190] on div "34:22" at bounding box center [475, 172] width 758 height 35
click at [740, 178] on div "Playbar" at bounding box center [738, 172] width 11 height 11
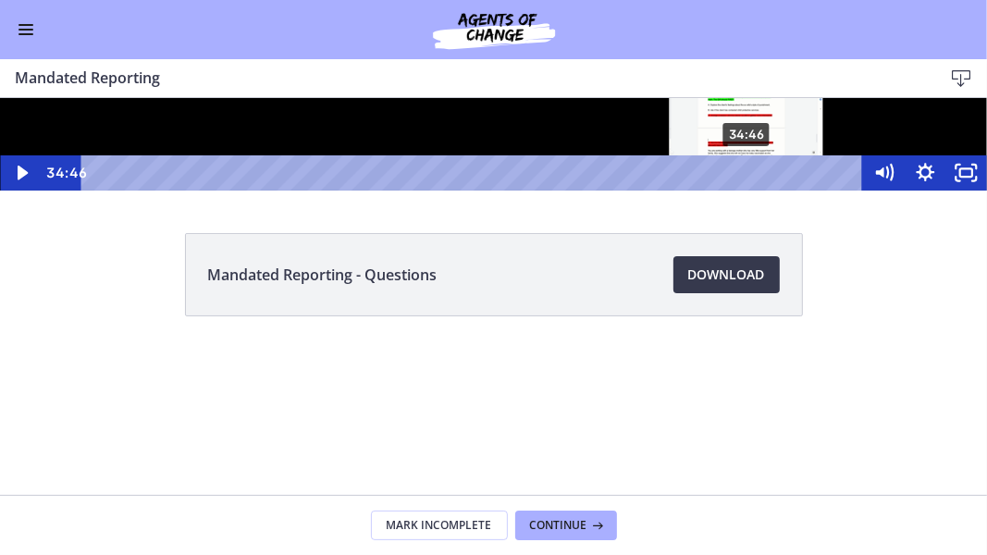
click at [748, 190] on div "34:46" at bounding box center [475, 172] width 758 height 35
click at [756, 190] on div "35:13" at bounding box center [475, 172] width 758 height 35
click at [743, 190] on div "34:31" at bounding box center [475, 172] width 758 height 35
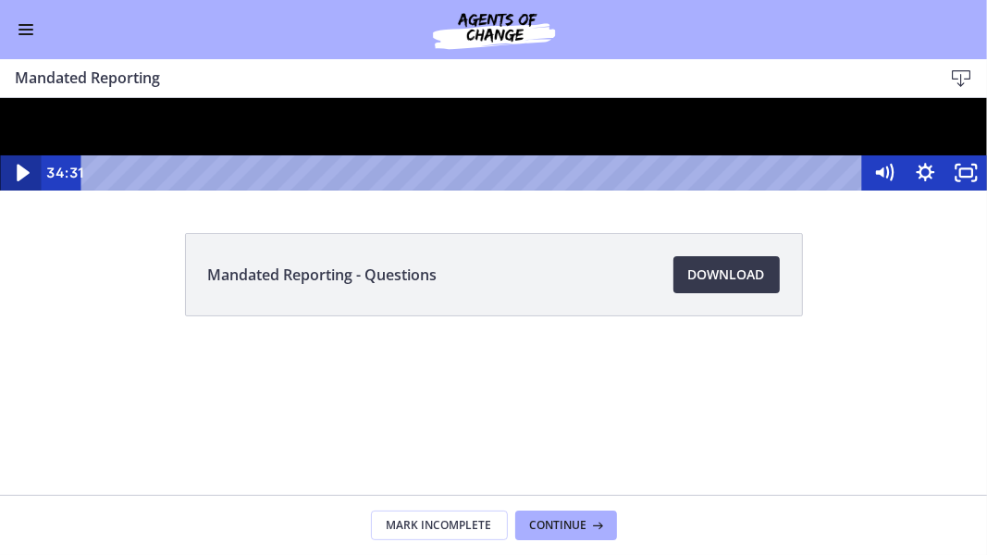
click at [25, 181] on icon "Play Video" at bounding box center [23, 173] width 13 height 18
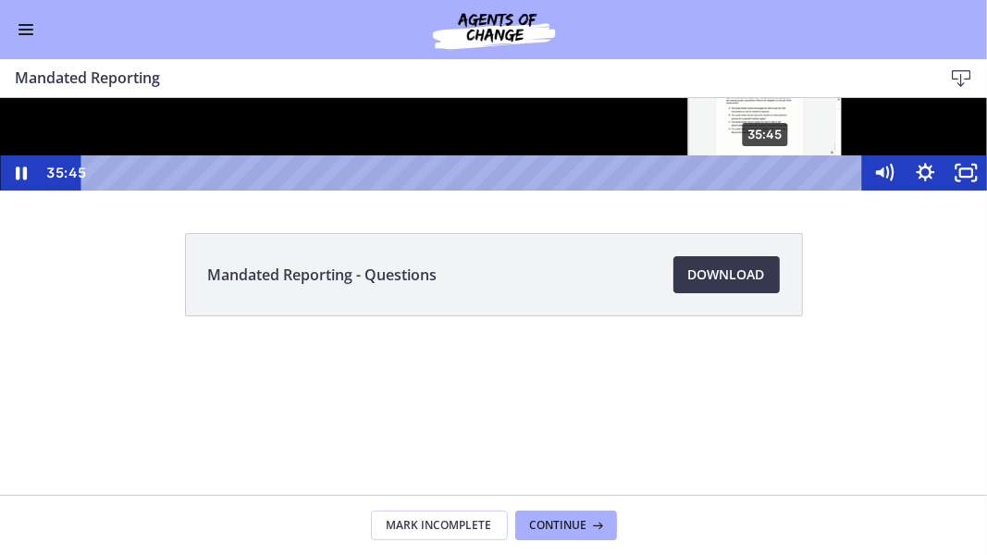
click at [766, 190] on div "35:45" at bounding box center [475, 172] width 758 height 35
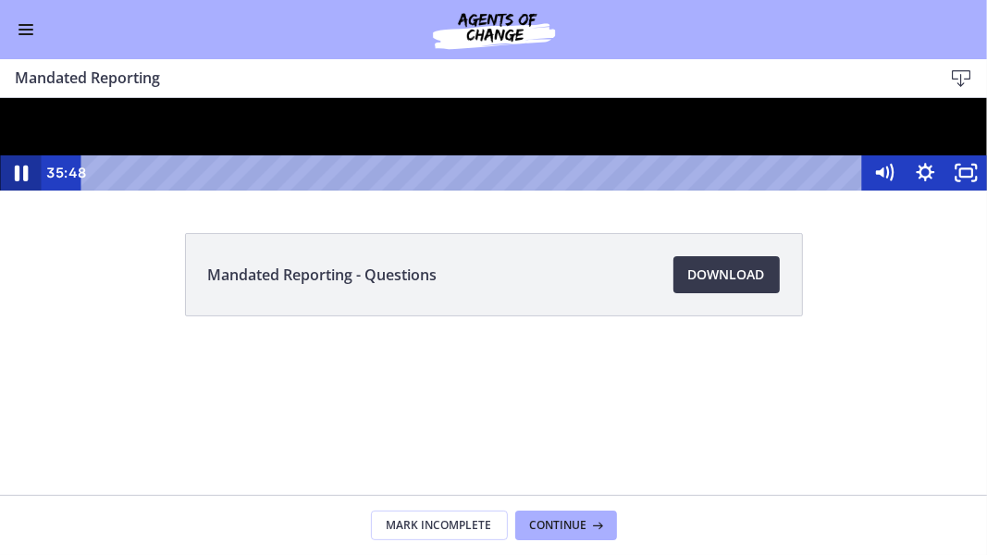
click at [24, 180] on icon "Pause" at bounding box center [22, 173] width 14 height 16
click at [24, 190] on icon "Play Video" at bounding box center [22, 172] width 41 height 35
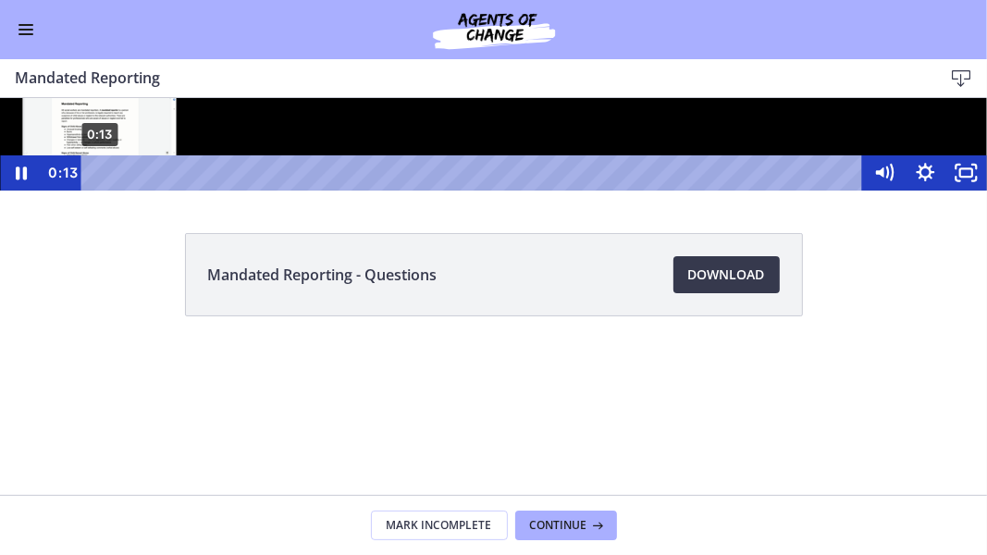
click at [100, 190] on div "0:13" at bounding box center [475, 172] width 758 height 35
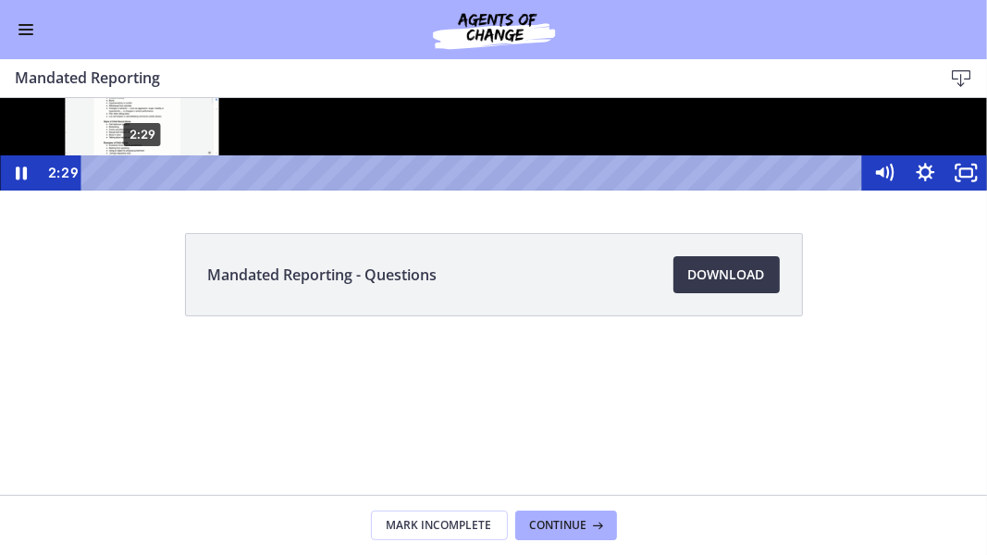
click at [143, 190] on div "2:29" at bounding box center [475, 172] width 758 height 35
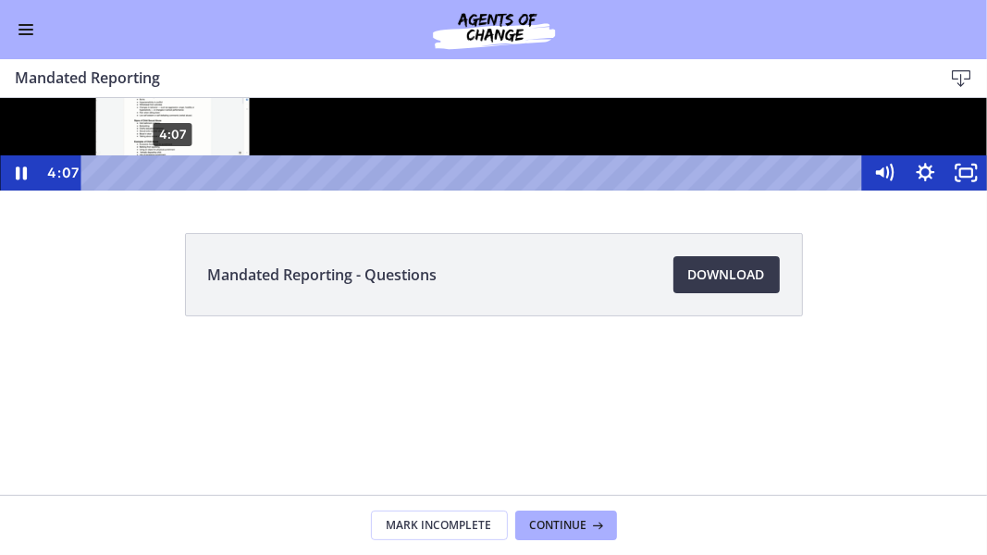
click at [173, 190] on div "4:07" at bounding box center [475, 172] width 758 height 35
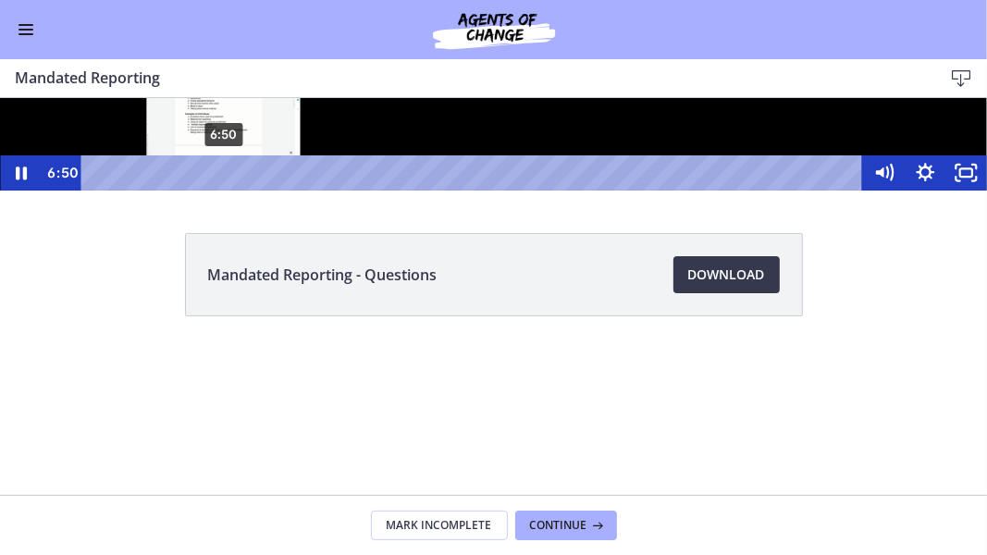
click at [224, 190] on div "6:50" at bounding box center [475, 172] width 758 height 35
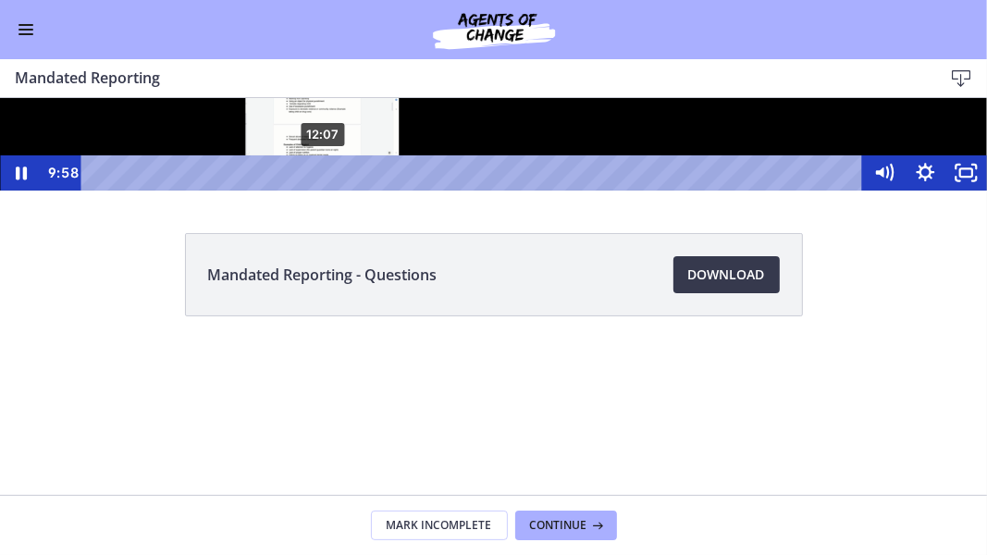
click at [323, 190] on div "12:07" at bounding box center [475, 172] width 758 height 35
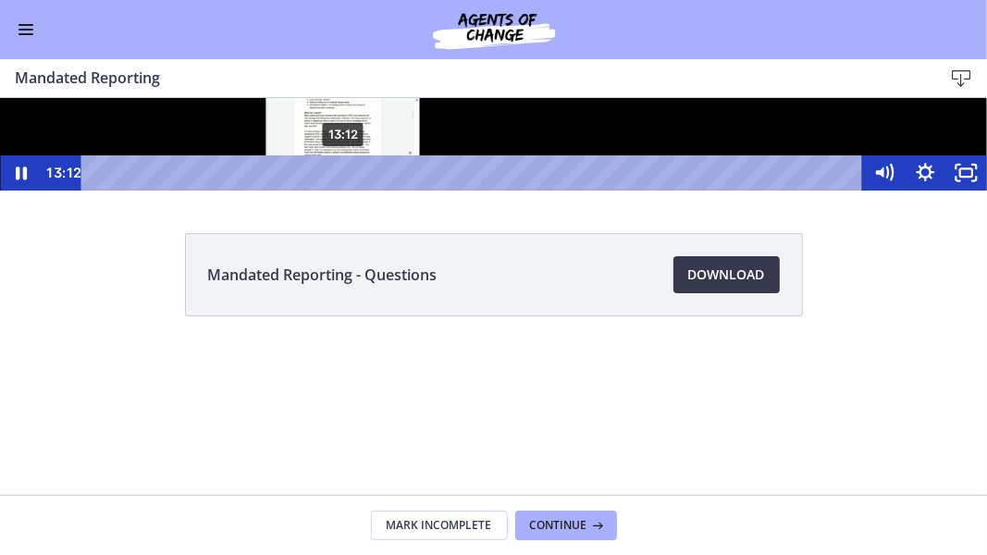
click at [343, 190] on div "13:12" at bounding box center [475, 172] width 758 height 35
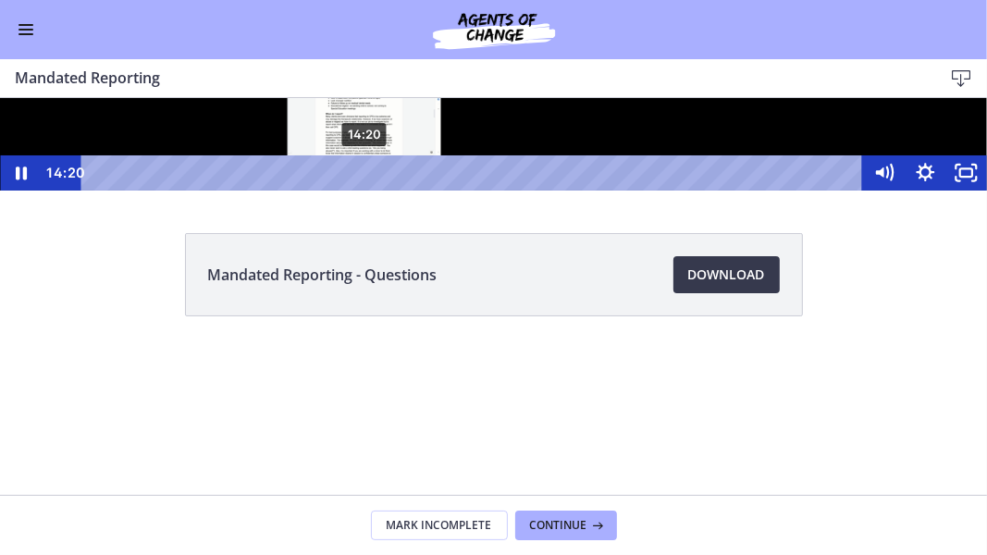
click at [365, 190] on div "14:20" at bounding box center [475, 172] width 758 height 35
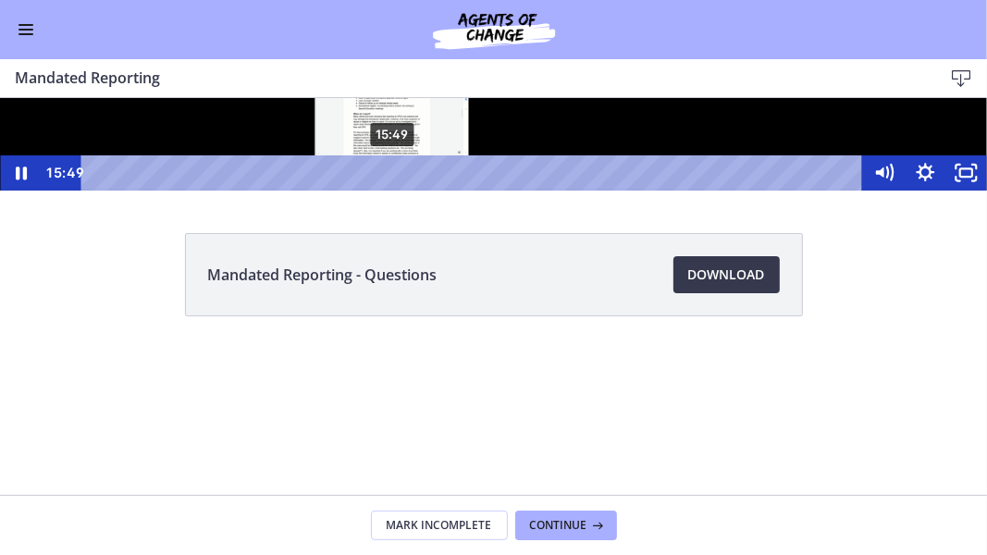
click at [392, 190] on div "15:49" at bounding box center [475, 172] width 758 height 35
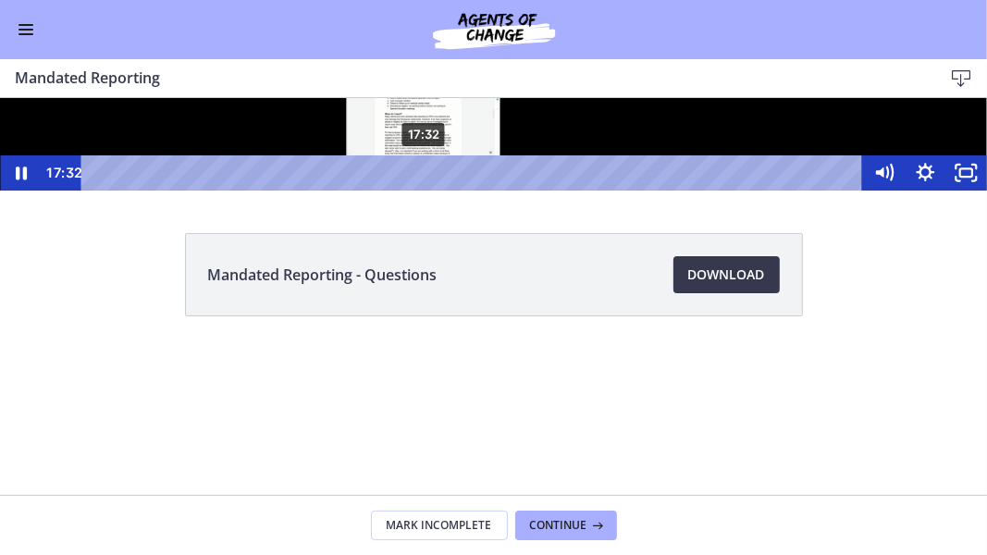
click at [425, 190] on div "17:32" at bounding box center [475, 172] width 758 height 35
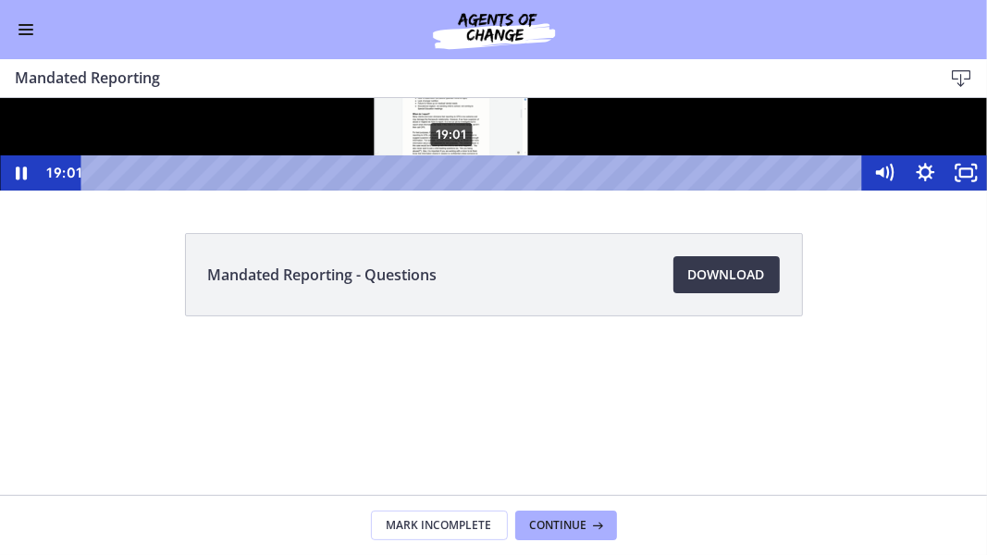
click at [452, 190] on div "19:01" at bounding box center [475, 172] width 758 height 35
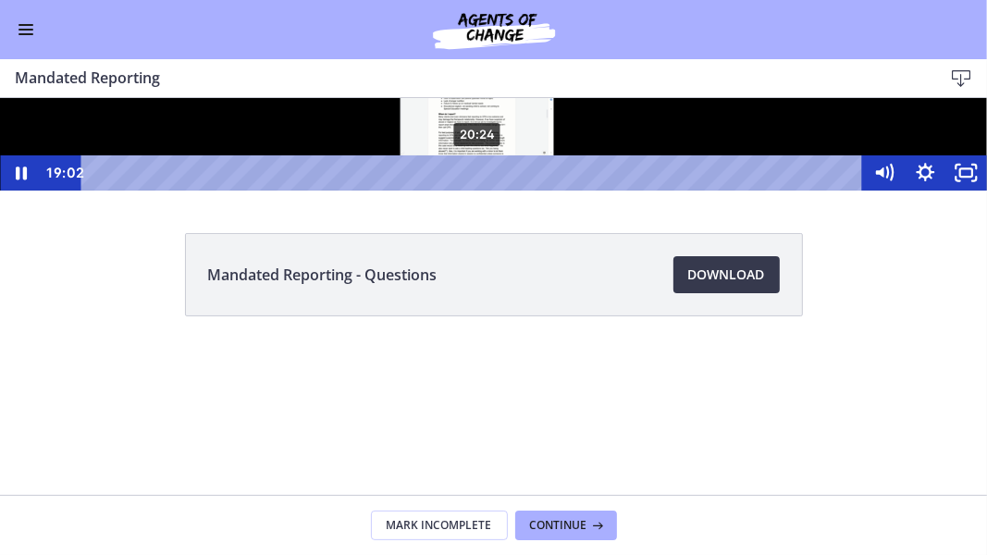
click at [478, 190] on div "20:24" at bounding box center [475, 172] width 758 height 35
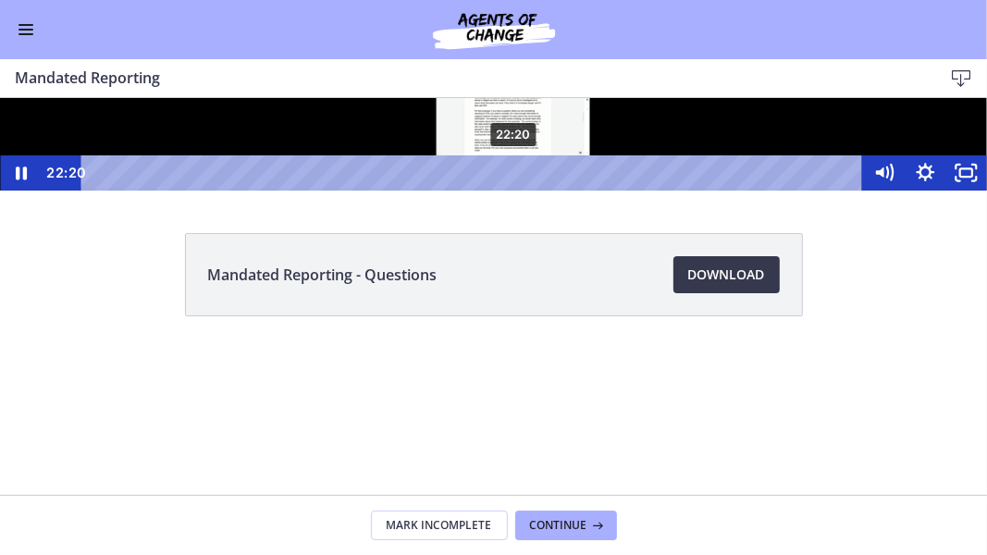
click at [514, 190] on div "22:20" at bounding box center [475, 172] width 758 height 35
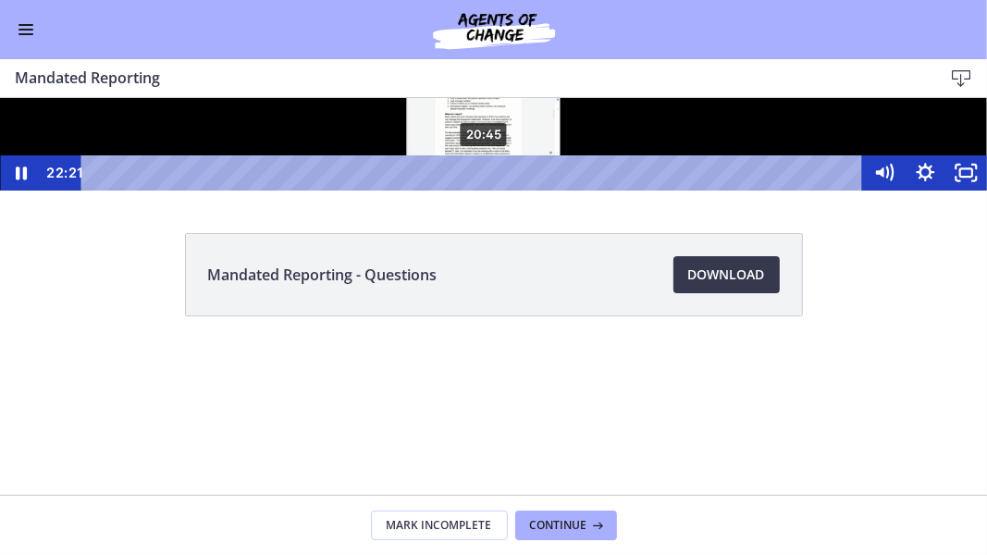
click at [485, 190] on div "20:45" at bounding box center [475, 172] width 758 height 35
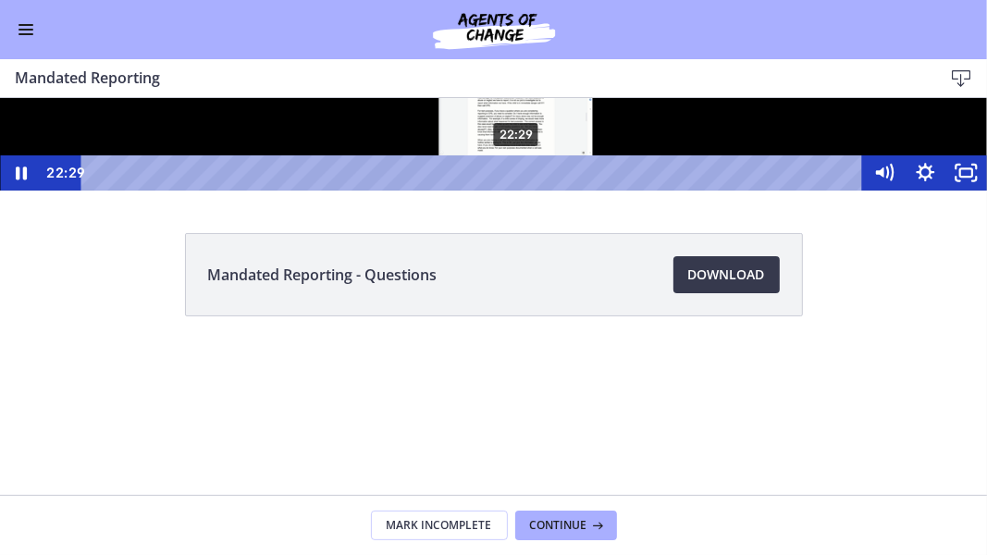
click at [517, 190] on div "22:29" at bounding box center [475, 172] width 758 height 35
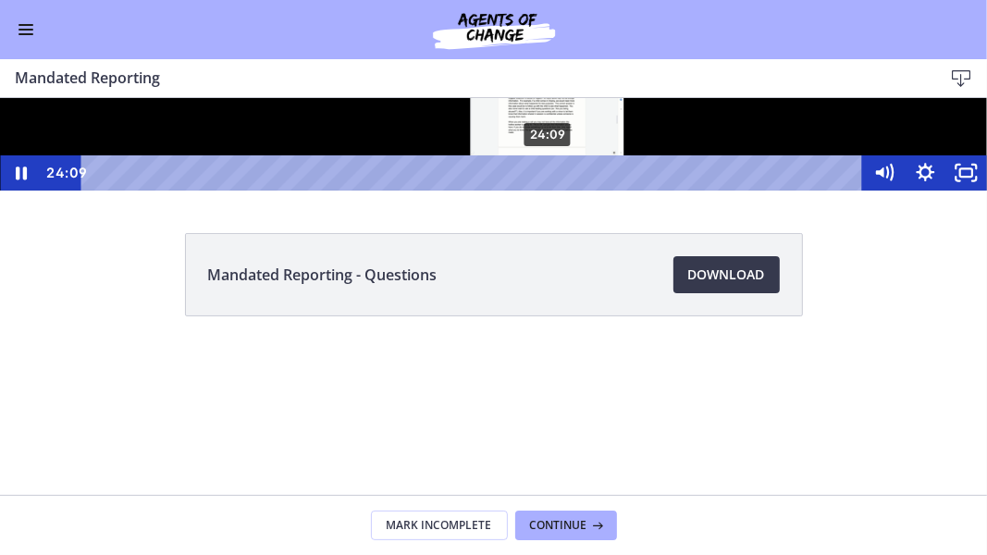
click at [549, 190] on div "24:09" at bounding box center [475, 172] width 758 height 35
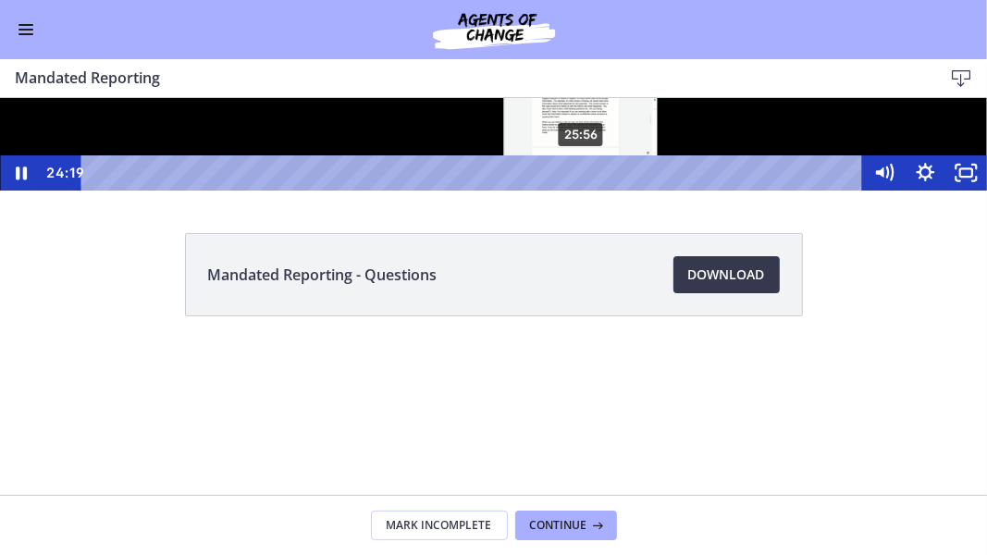
click at [582, 190] on div "25:56" at bounding box center [475, 172] width 758 height 35
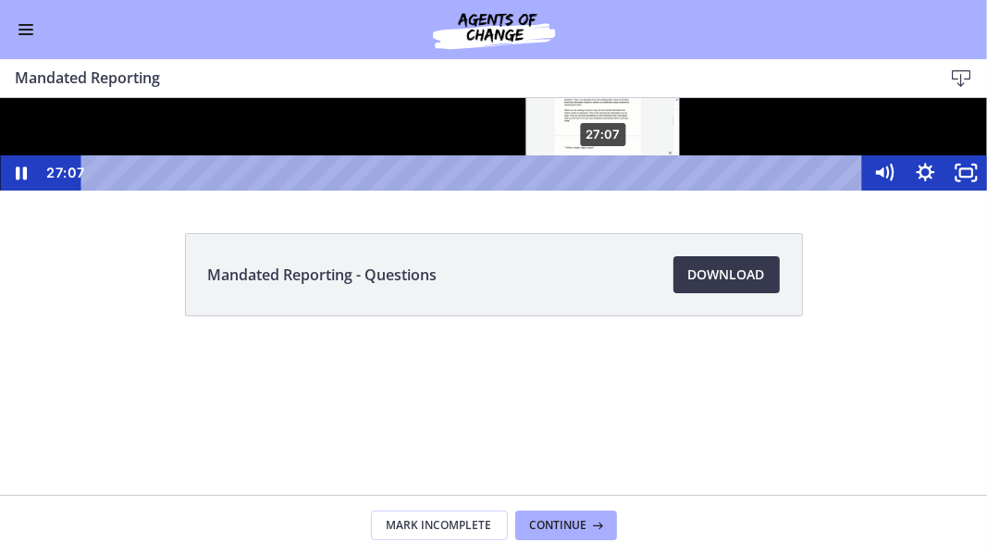
click at [604, 190] on div "27:07" at bounding box center [475, 172] width 758 height 35
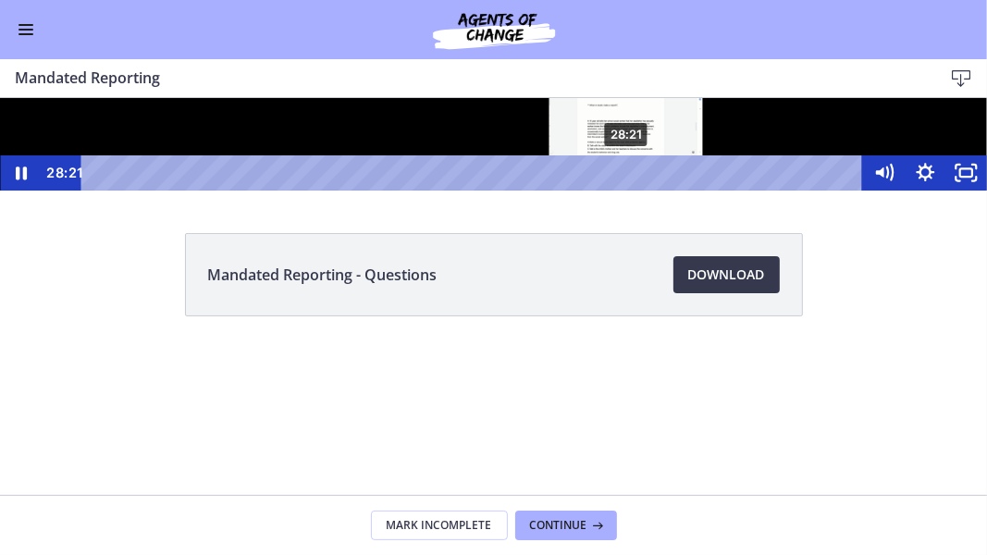
click at [627, 190] on div "28:21" at bounding box center [475, 172] width 758 height 35
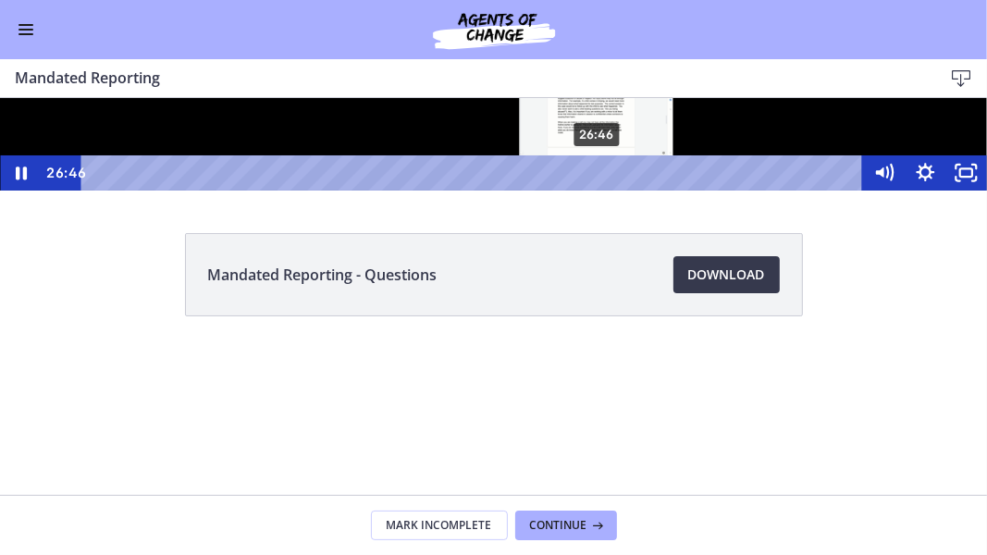
click at [598, 190] on div "26:46" at bounding box center [475, 172] width 758 height 35
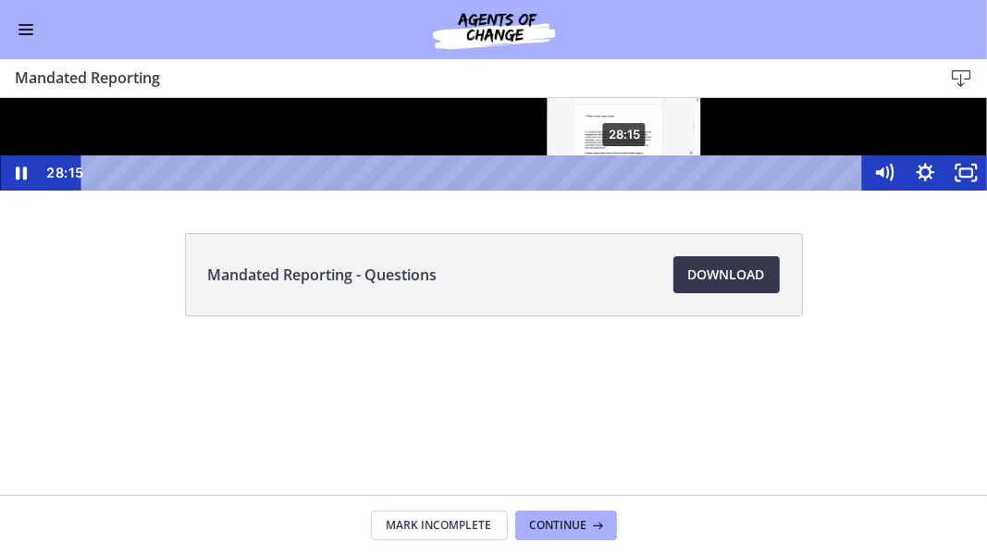
click at [626, 190] on div "28:15" at bounding box center [475, 172] width 758 height 35
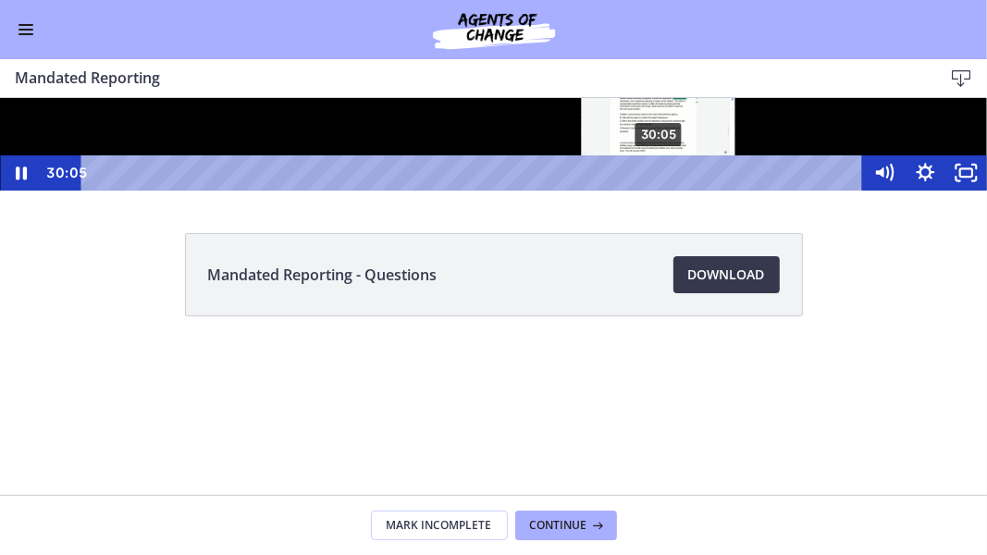
click at [660, 190] on div "30:05" at bounding box center [475, 172] width 758 height 35
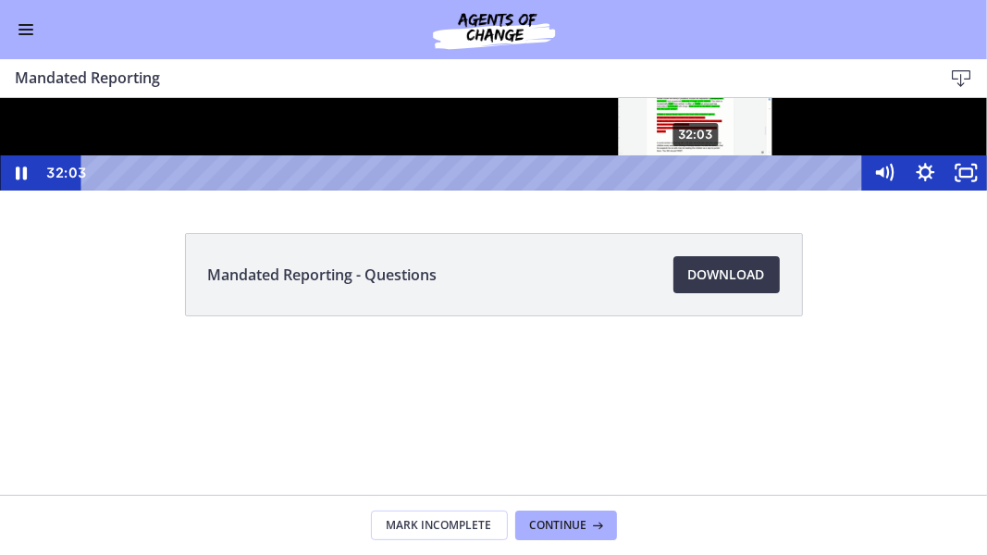
click at [697, 190] on div "32:03" at bounding box center [475, 172] width 758 height 35
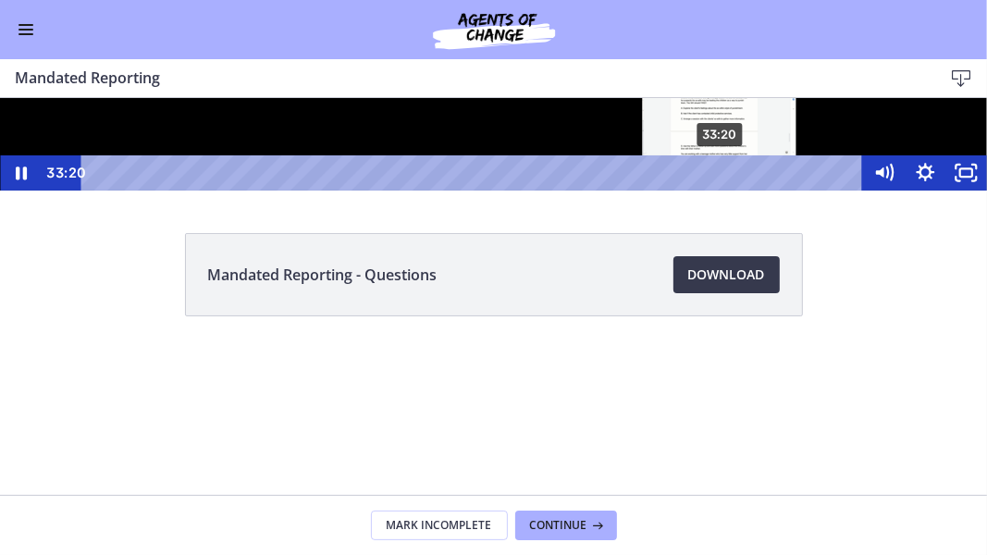
click at [721, 190] on div "33:20" at bounding box center [475, 172] width 758 height 35
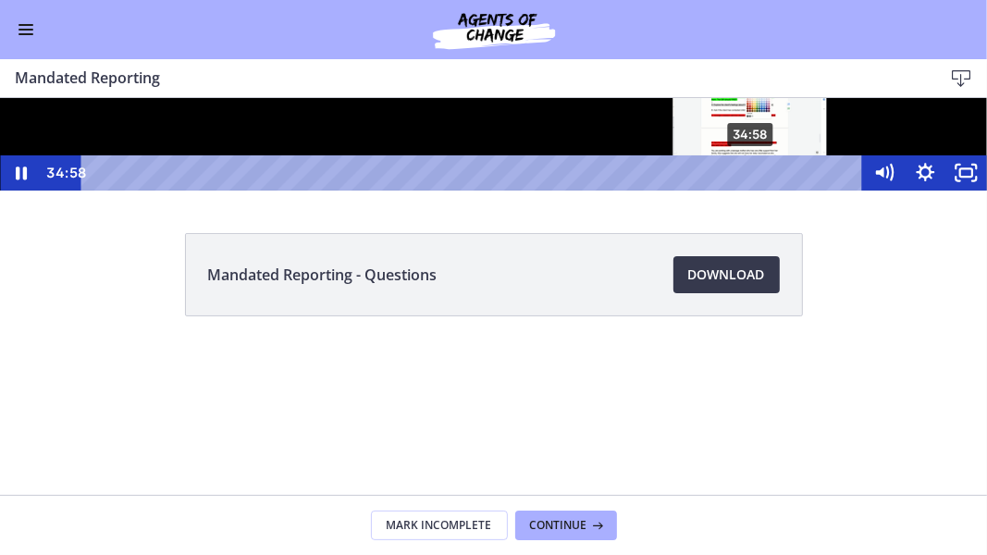
click at [751, 190] on div "34:58" at bounding box center [475, 172] width 758 height 35
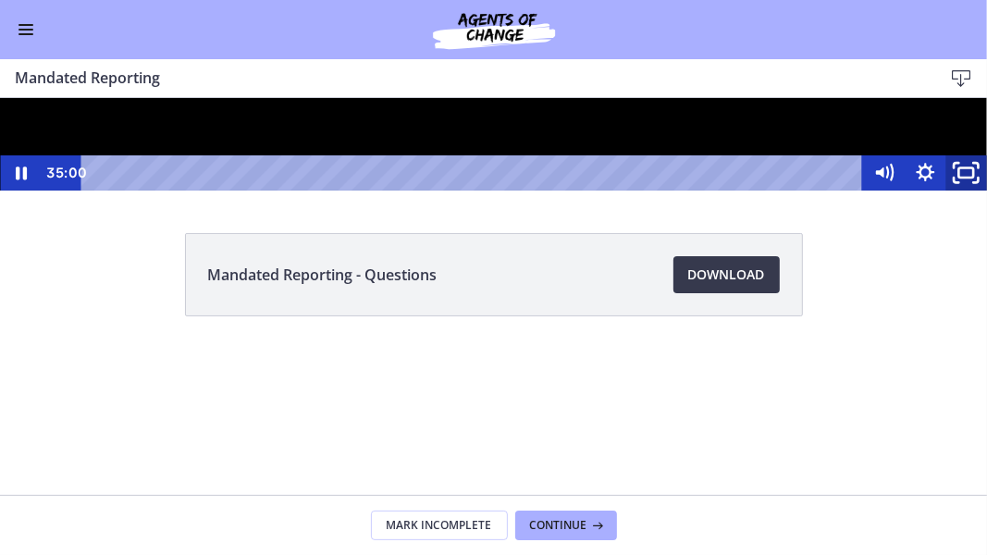
click at [957, 193] on icon "Unfullscreen" at bounding box center [966, 172] width 49 height 43
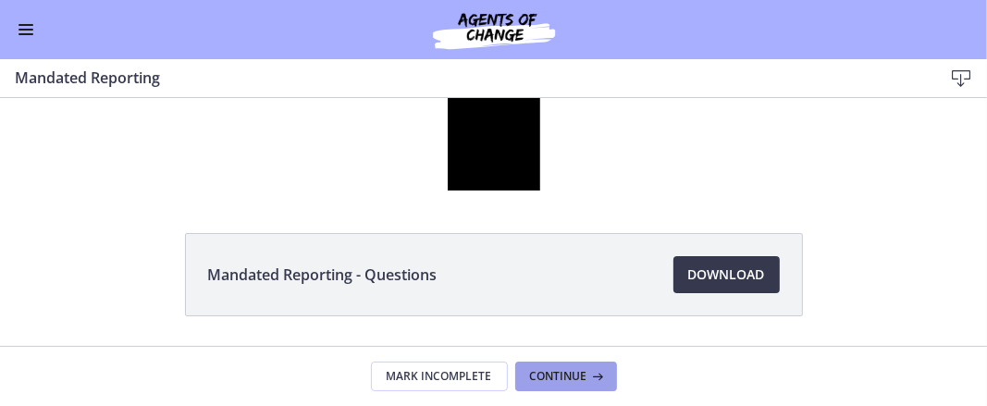
click at [564, 379] on span "Continue" at bounding box center [558, 376] width 57 height 15
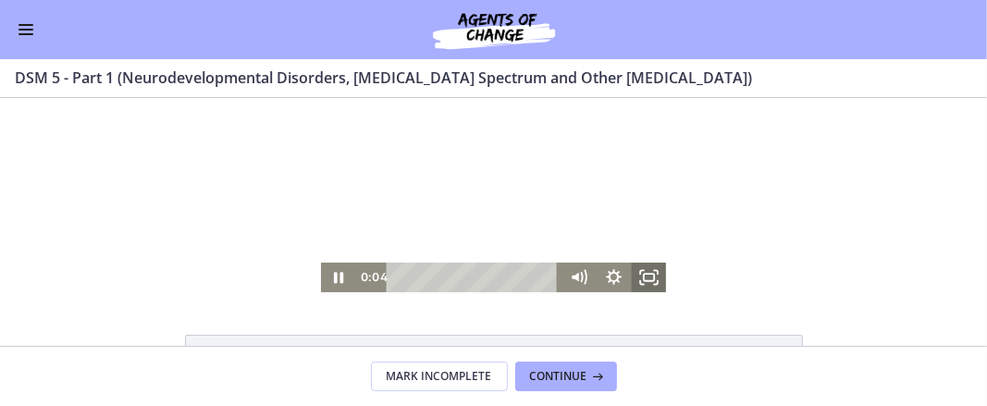
click at [648, 273] on icon "Fullscreen" at bounding box center [648, 277] width 35 height 30
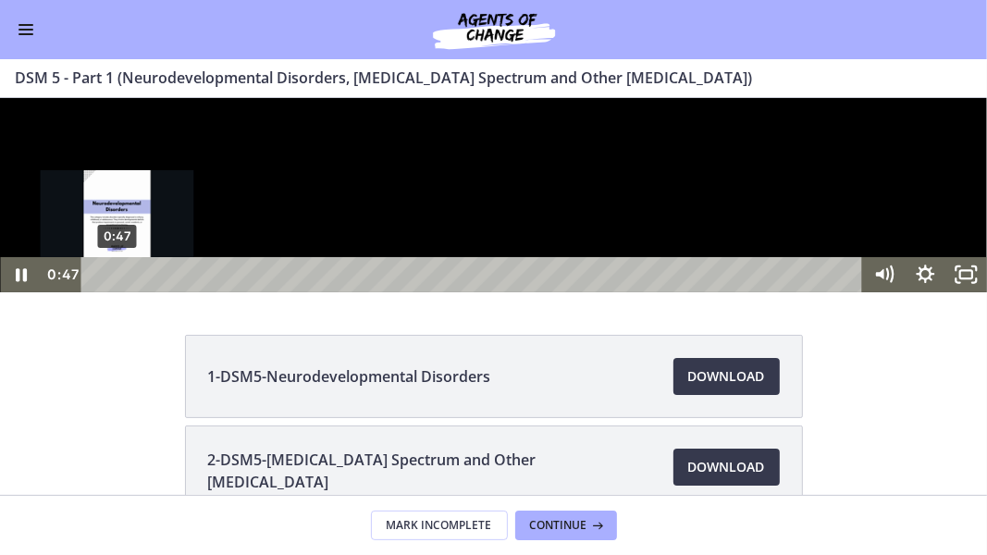
click at [118, 291] on div "0:47" at bounding box center [475, 273] width 758 height 35
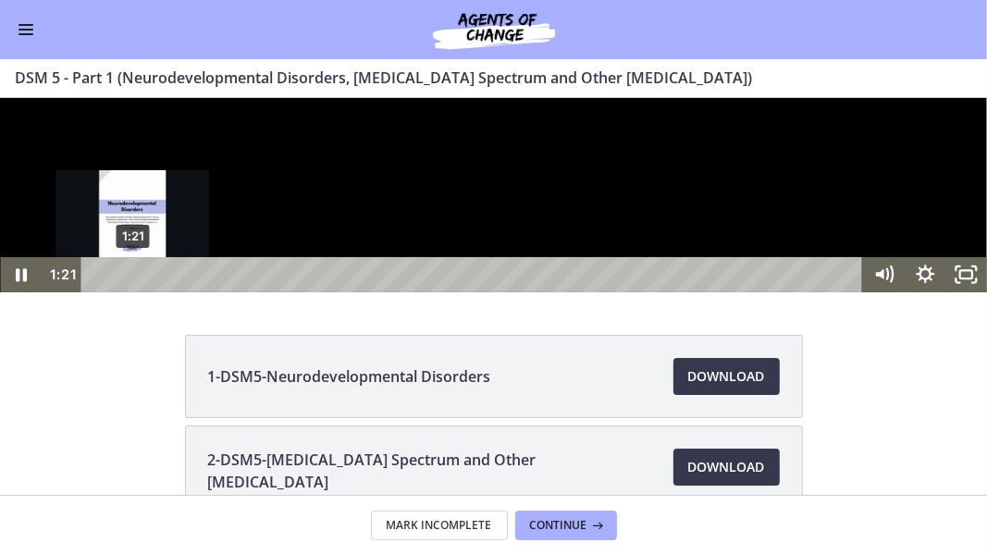
click at [133, 291] on div "1:21" at bounding box center [475, 273] width 758 height 35
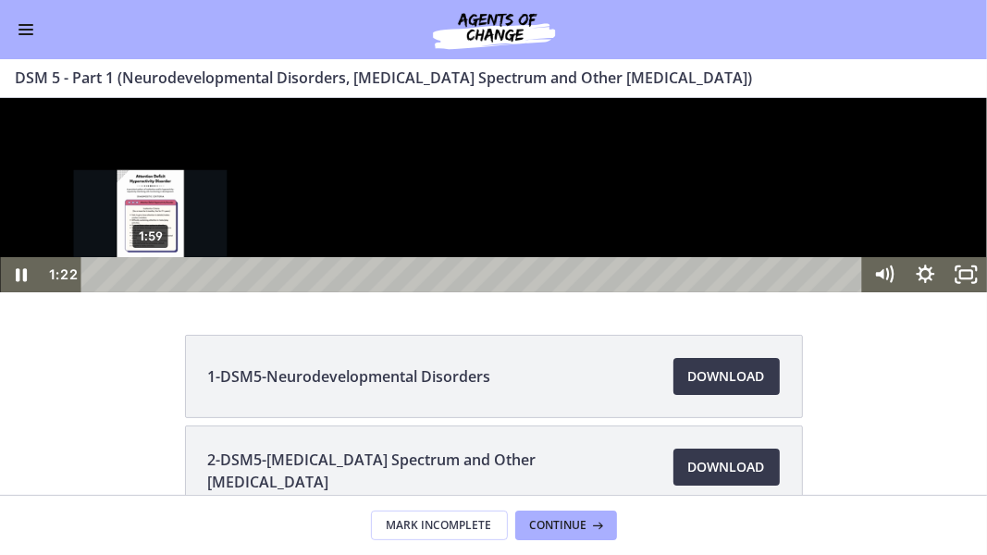
click at [151, 291] on div "1:59" at bounding box center [475, 273] width 758 height 35
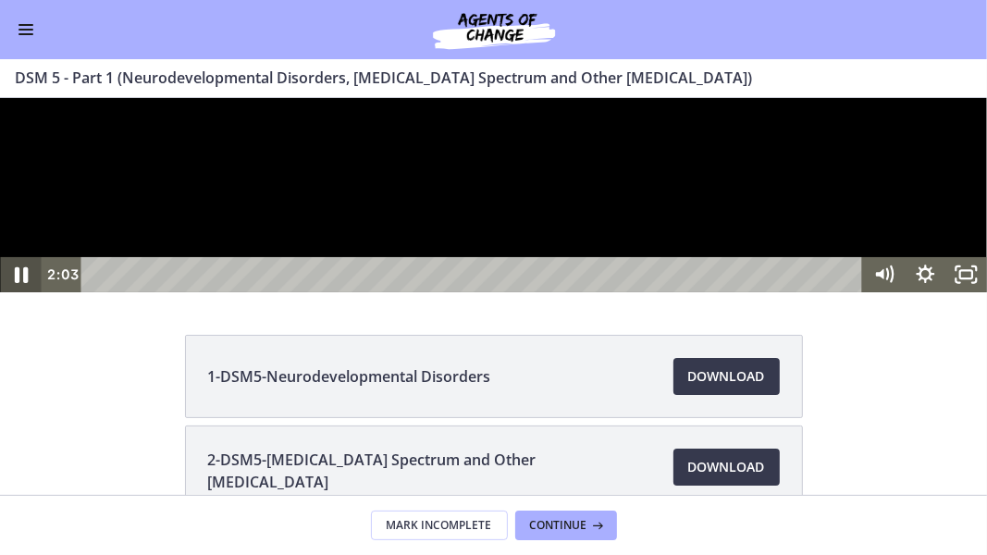
click at [21, 295] on icon "Pause" at bounding box center [20, 274] width 49 height 43
click at [21, 295] on icon "Play Video" at bounding box center [22, 274] width 49 height 43
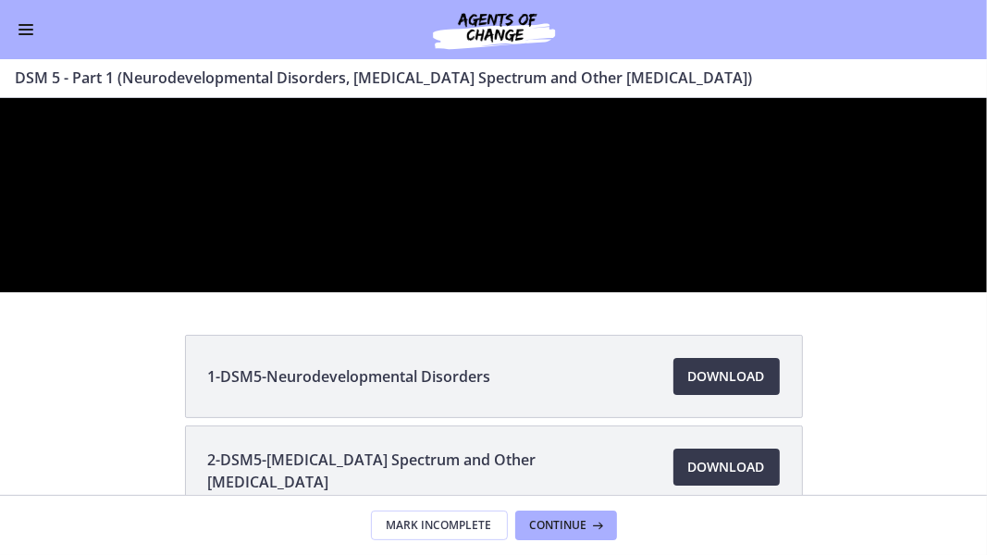
click at [152, 291] on div at bounding box center [493, 194] width 987 height 194
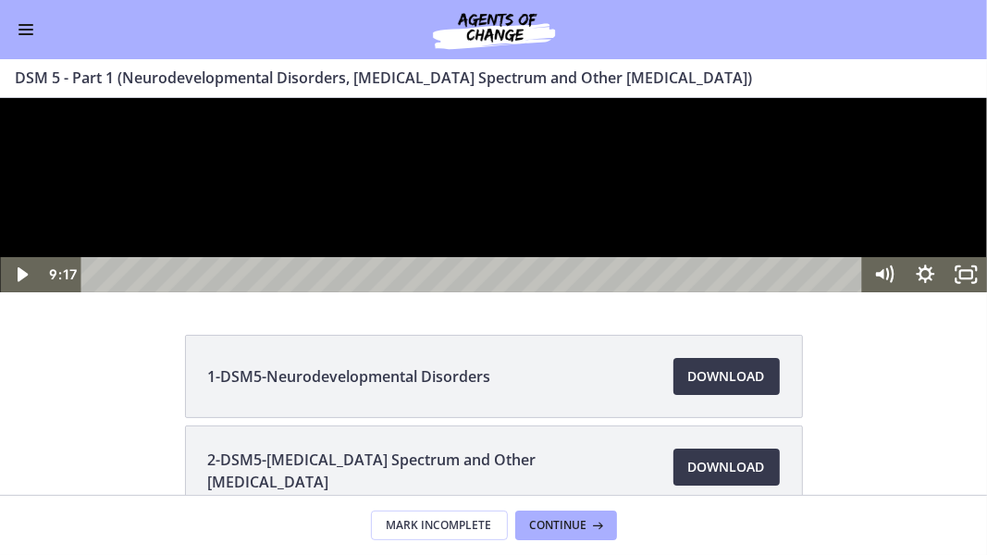
click at [31, 291] on icon "Play Video" at bounding box center [22, 273] width 41 height 35
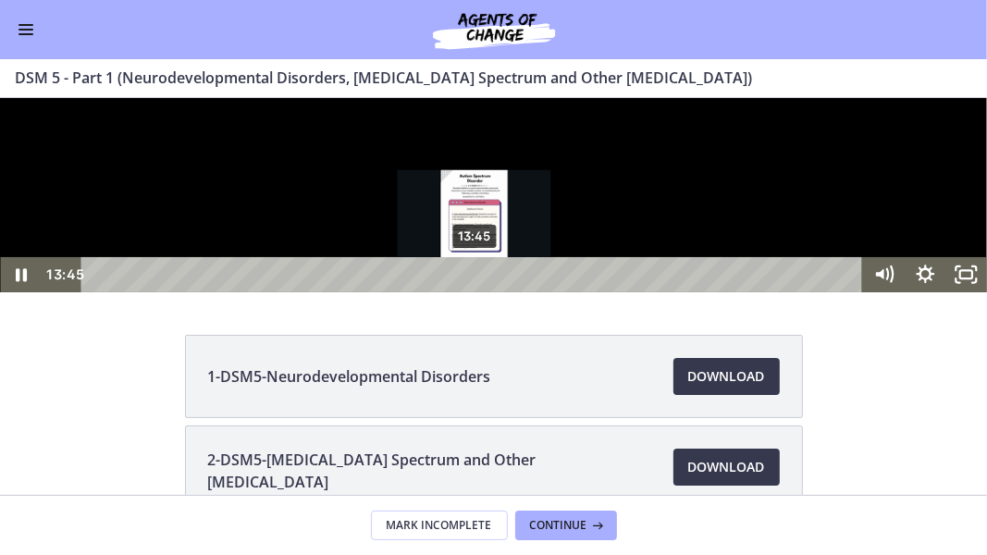
click at [476, 291] on div "13:45" at bounding box center [475, 273] width 758 height 35
click at [472, 291] on div "13:37" at bounding box center [475, 273] width 758 height 35
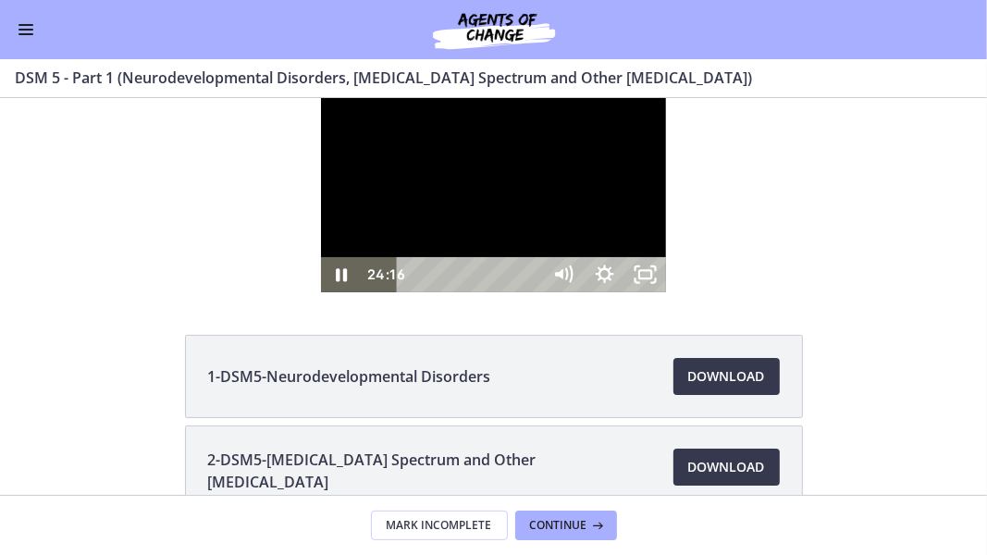
click at [533, 291] on div "24:16" at bounding box center [472, 273] width 121 height 35
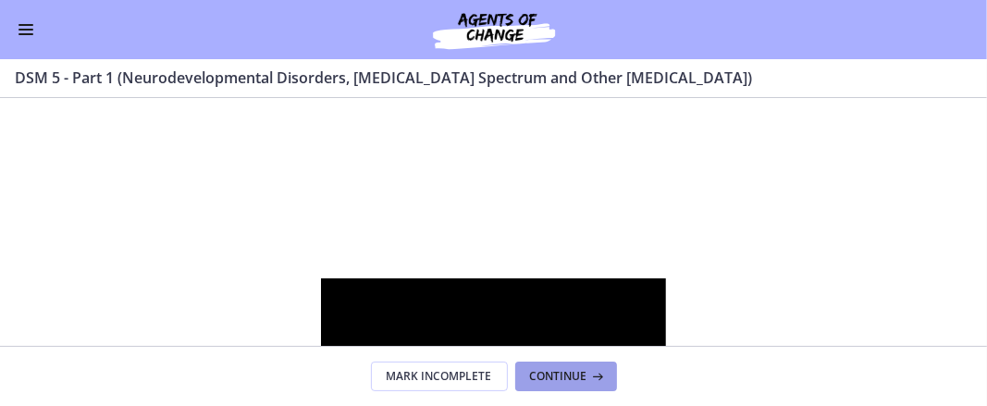
click at [564, 387] on button "Continue" at bounding box center [566, 377] width 102 height 30
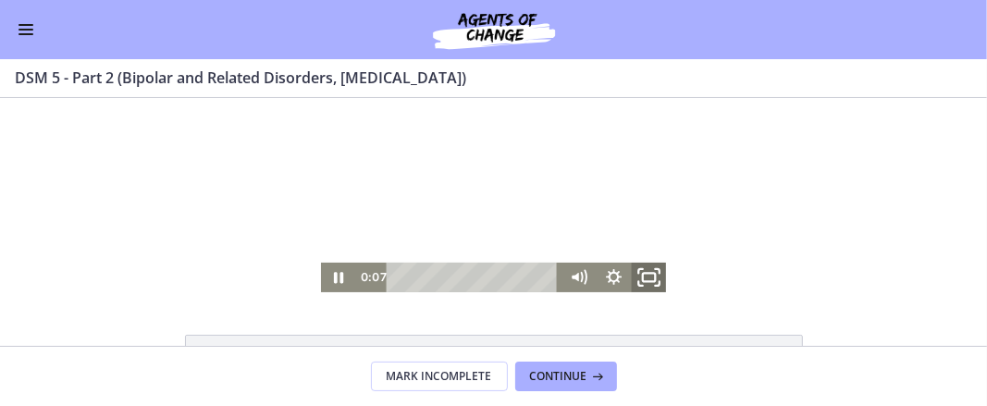
click at [642, 271] on icon "Fullscreen" at bounding box center [648, 276] width 43 height 35
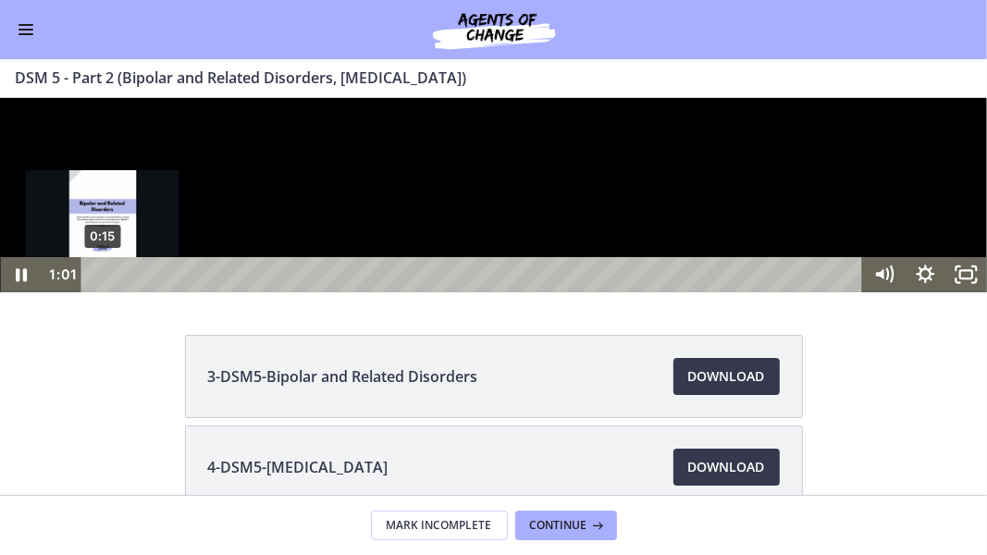
click at [103, 291] on div "0:15" at bounding box center [475, 273] width 758 height 35
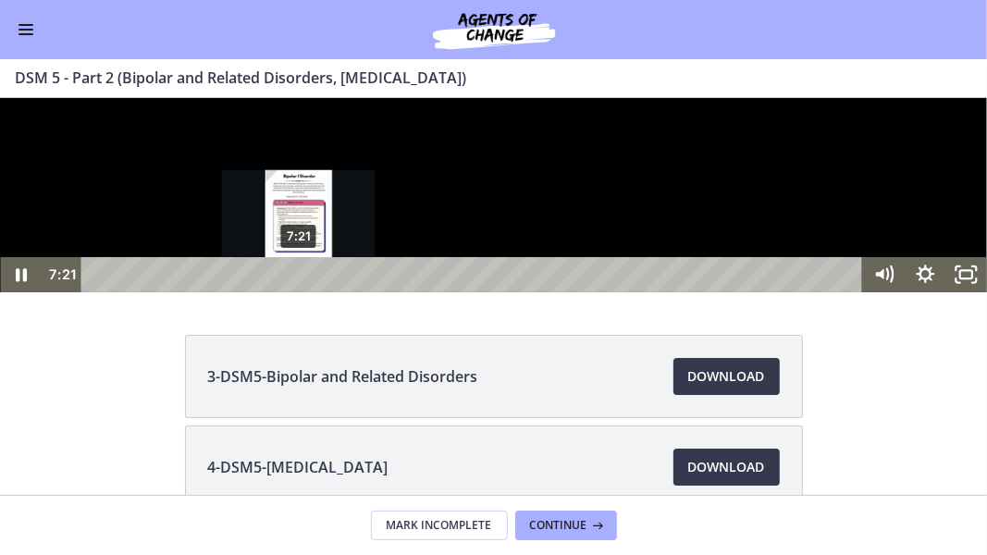
click at [299, 291] on div "7:21" at bounding box center [475, 273] width 758 height 35
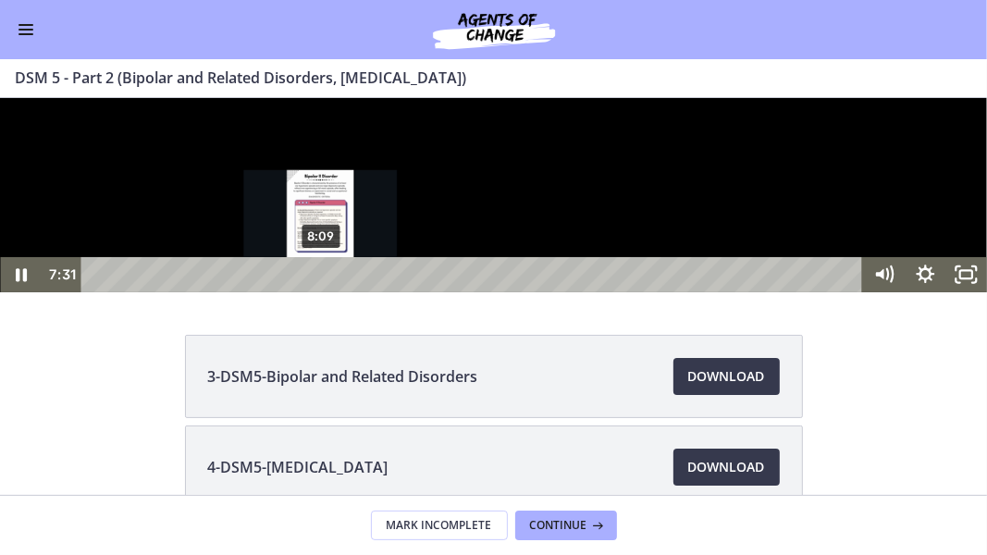
click at [321, 291] on div "8:09" at bounding box center [475, 273] width 758 height 35
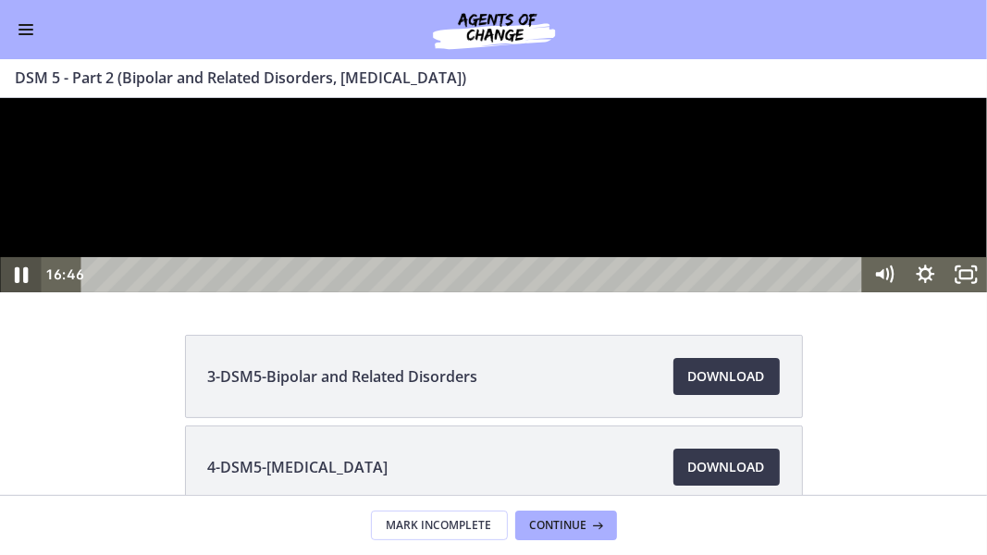
click at [19, 295] on icon "Pause" at bounding box center [20, 274] width 49 height 43
click at [964, 295] on icon "Unfullscreen" at bounding box center [966, 274] width 49 height 43
